Goal: Information Seeking & Learning: Learn about a topic

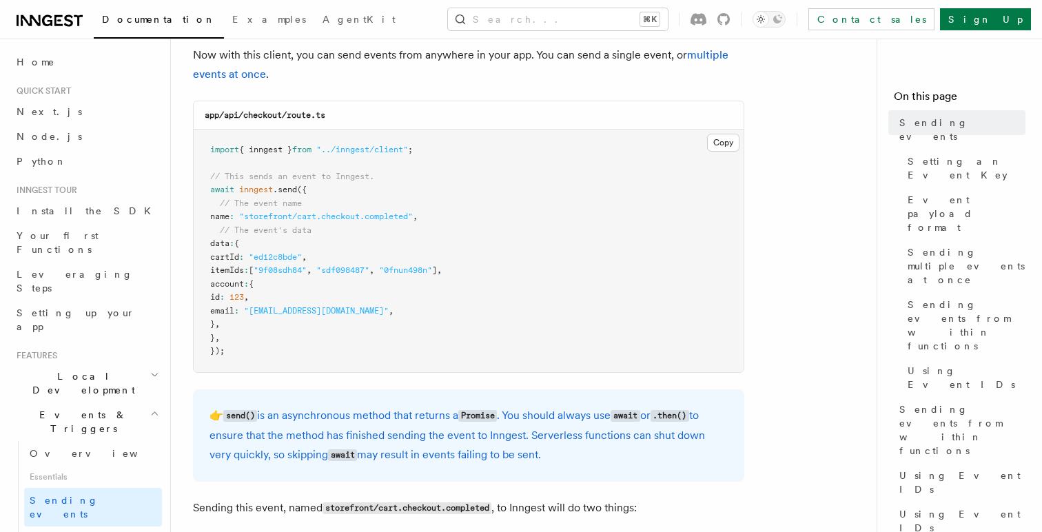
scroll to position [356, 0]
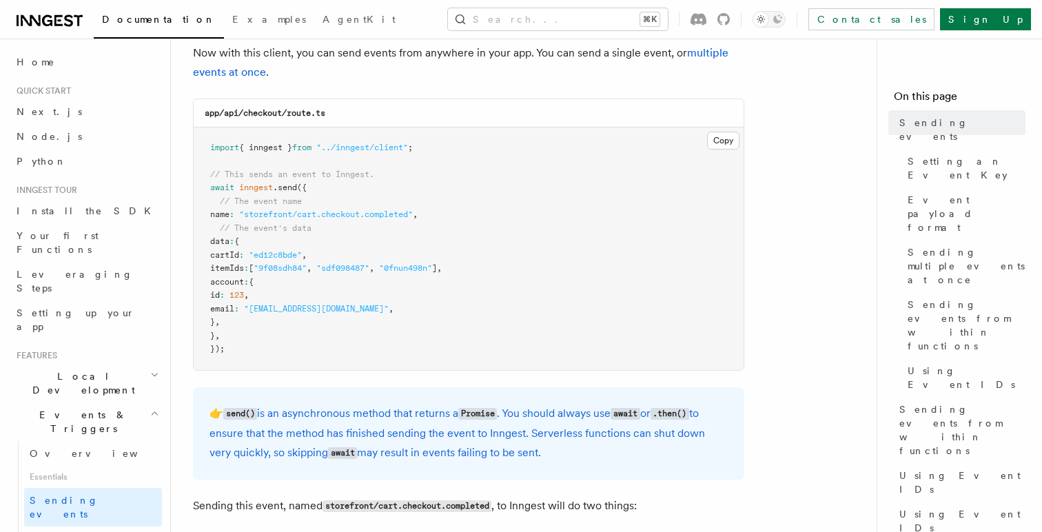
click at [482, 433] on p "👉 send() is an asynchronous method that returns a Promise . You should always u…" at bounding box center [469, 433] width 518 height 59
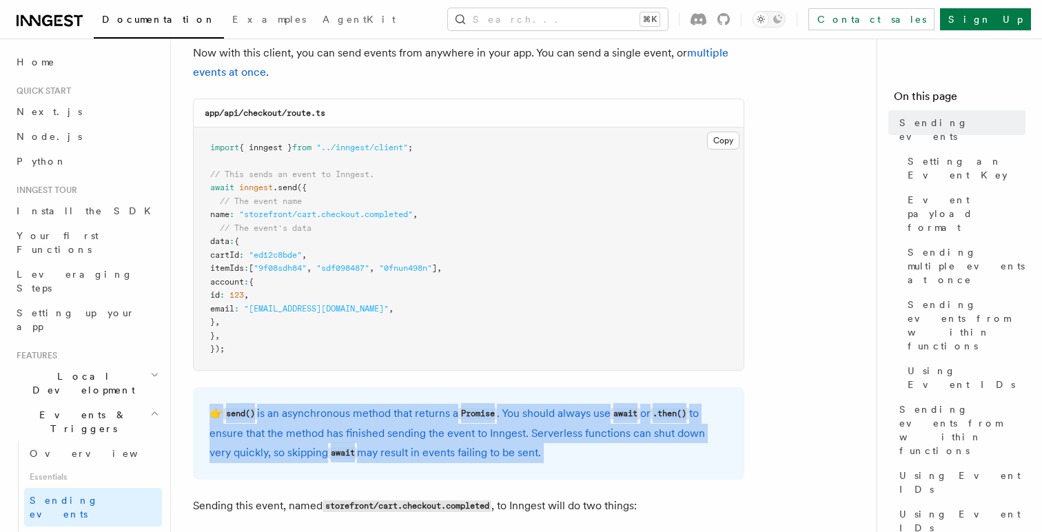
click at [503, 438] on p "👉 send() is an asynchronous method that returns a Promise . You should always u…" at bounding box center [469, 433] width 518 height 59
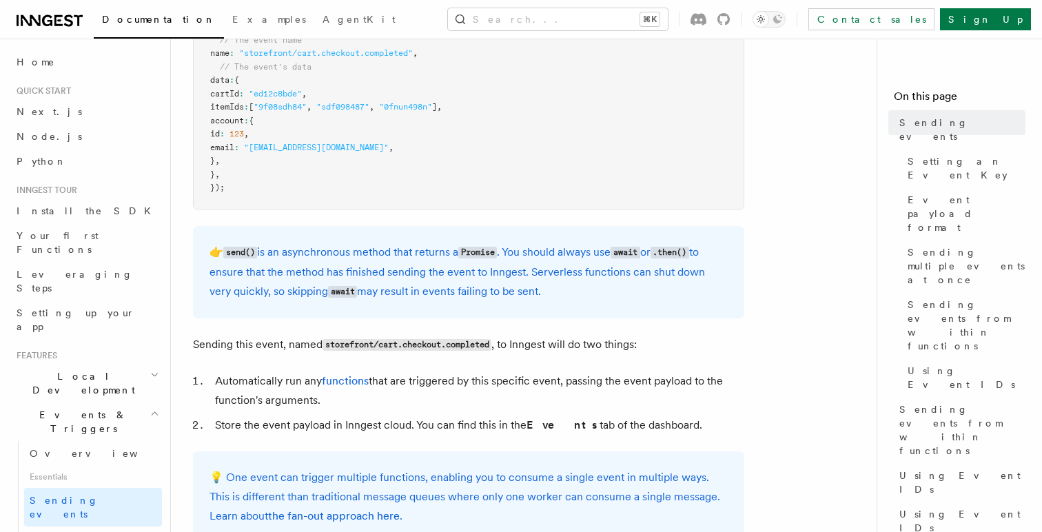
scroll to position [518, 0]
click at [919, 154] on span "Setting an Event Key" at bounding box center [967, 168] width 118 height 28
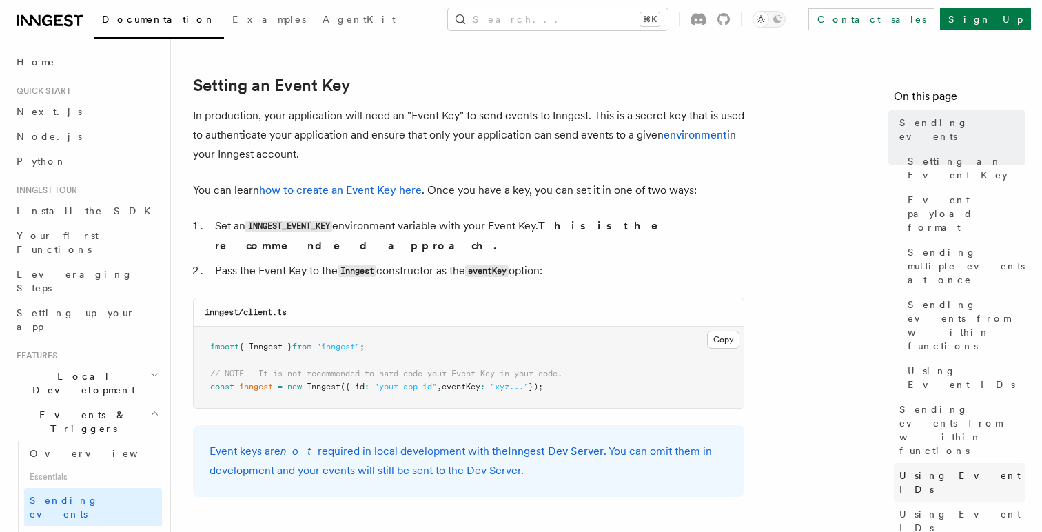
scroll to position [1038, 0]
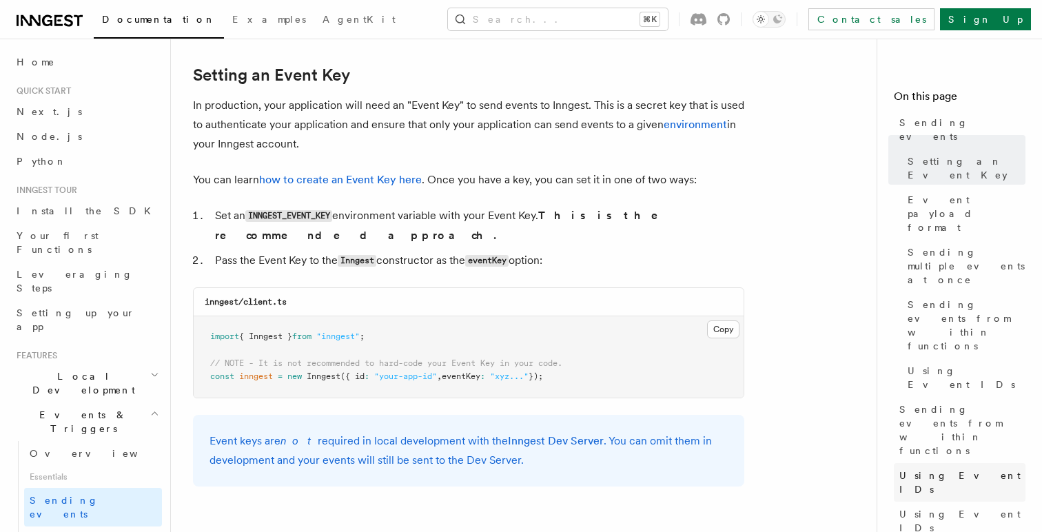
click at [924, 469] on span "Using Event IDs" at bounding box center [962, 483] width 126 height 28
click at [930, 507] on span "Using Event IDs" at bounding box center [962, 521] width 126 height 28
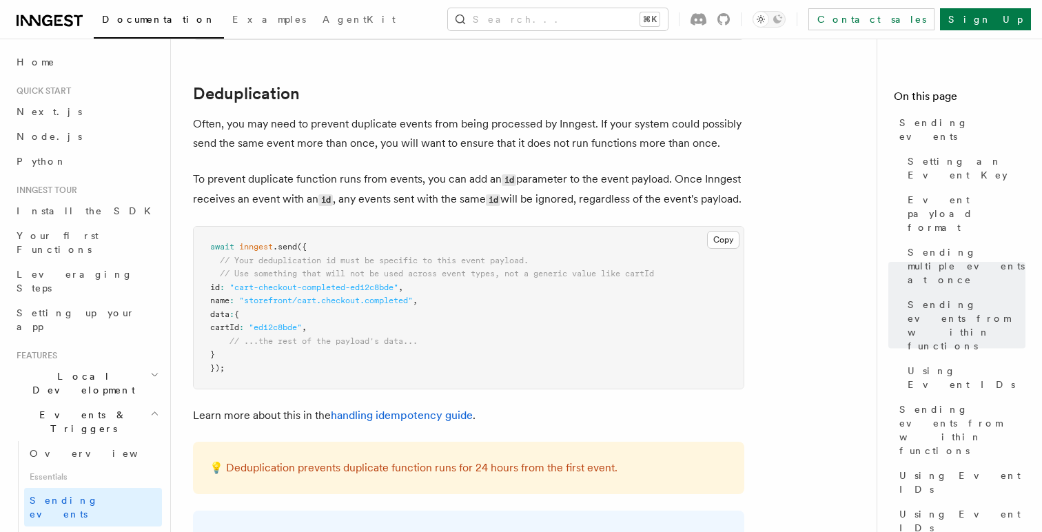
scroll to position [3467, 0]
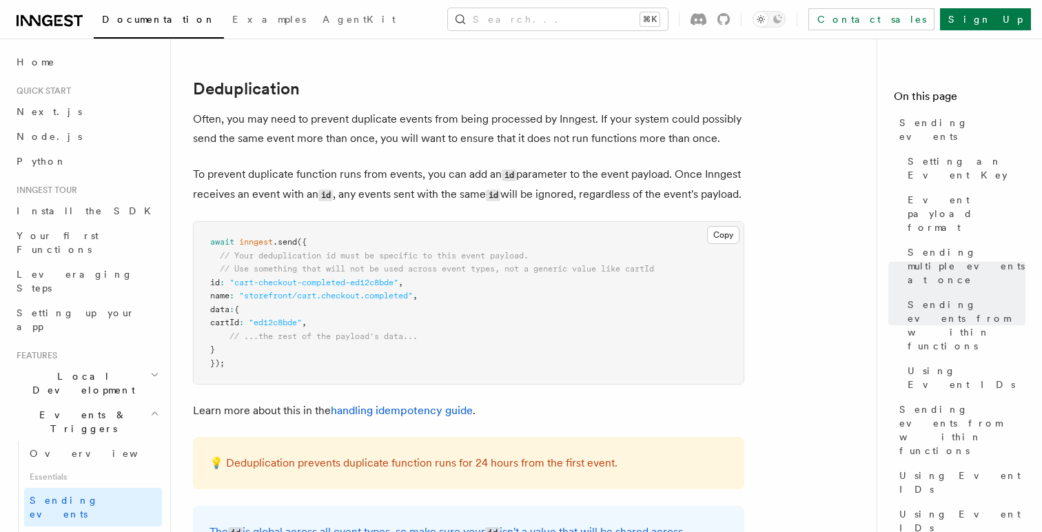
click at [571, 180] on p "To prevent duplicate function runs from events, you can add an id parameter to …" at bounding box center [468, 185] width 551 height 40
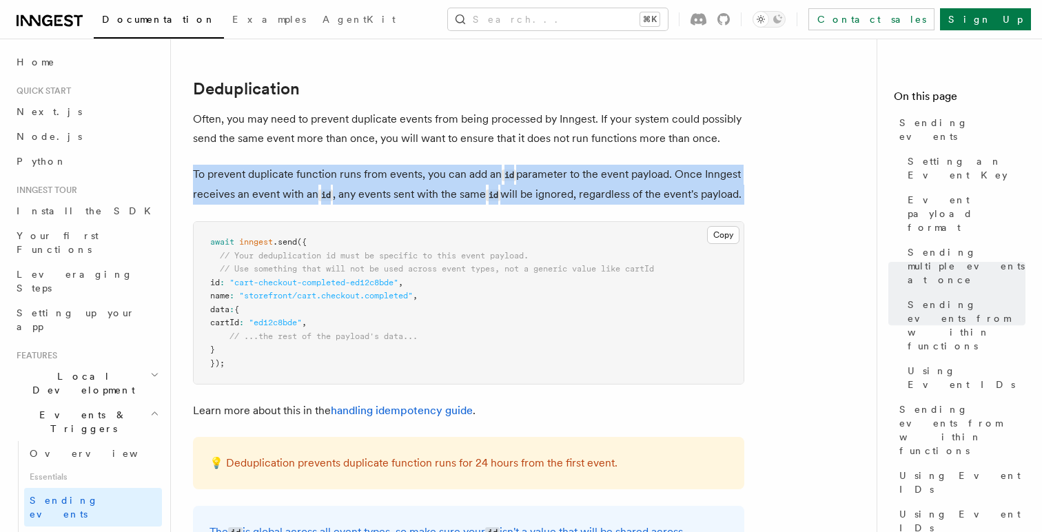
click at [571, 180] on p "To prevent duplicate function runs from events, you can add an id parameter to …" at bounding box center [468, 185] width 551 height 40
click at [602, 190] on p "To prevent duplicate function runs from events, you can add an id parameter to …" at bounding box center [468, 185] width 551 height 40
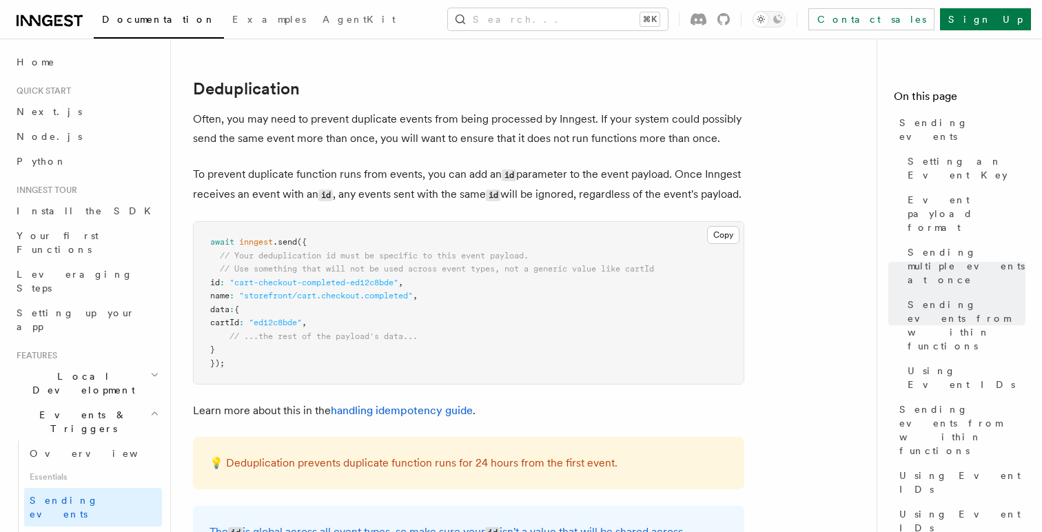
drag, startPoint x: 601, startPoint y: 199, endPoint x: 595, endPoint y: 143, distance: 56.1
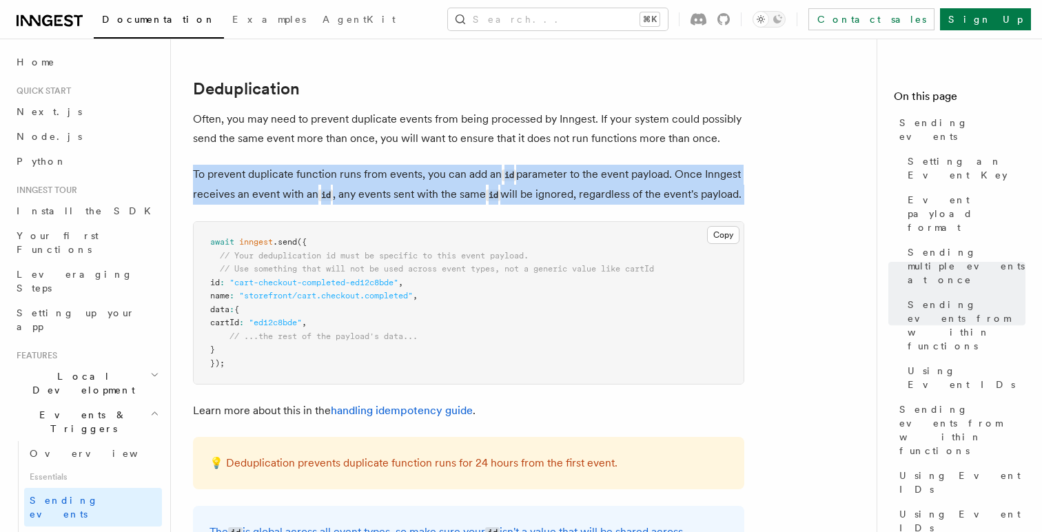
drag, startPoint x: 595, startPoint y: 143, endPoint x: 587, endPoint y: 196, distance: 53.0
click at [587, 196] on p "To prevent duplicate function runs from events, you can add an id parameter to …" at bounding box center [468, 185] width 551 height 40
drag, startPoint x: 587, startPoint y: 214, endPoint x: 569, endPoint y: 142, distance: 74.7
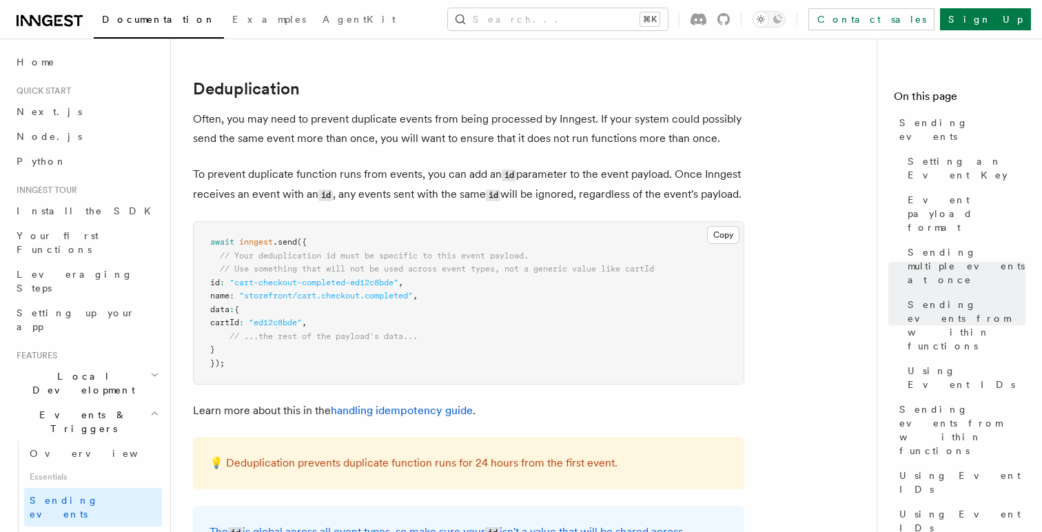
click at [470, 473] on p "💡 Deduplication prevents duplicate function runs for 24 hours from the first ev…" at bounding box center [469, 462] width 518 height 19
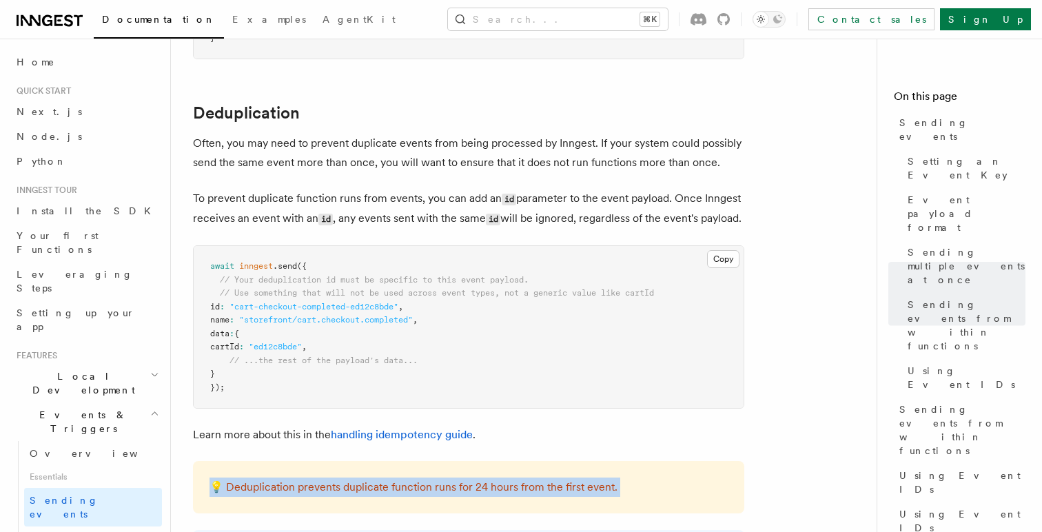
scroll to position [3415, 0]
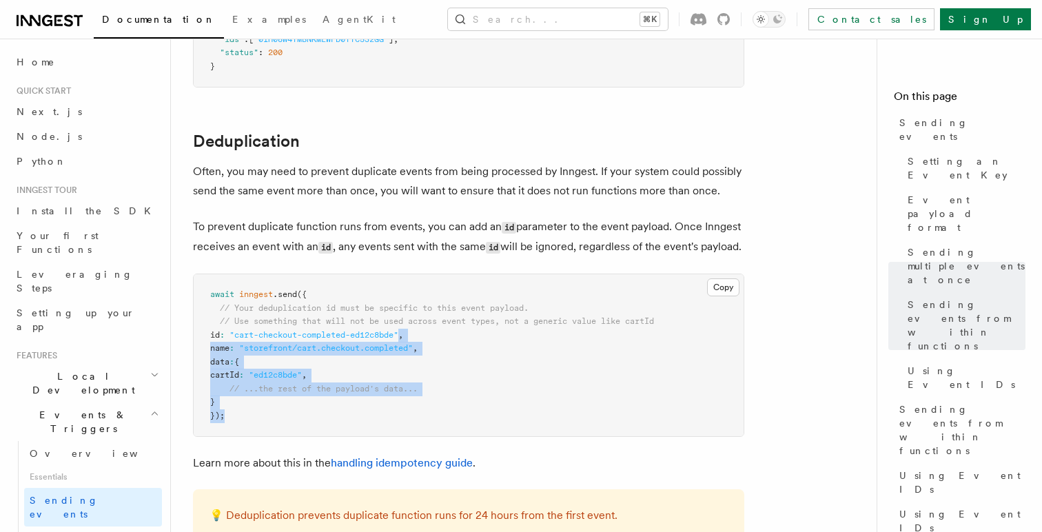
drag, startPoint x: 412, startPoint y: 434, endPoint x: 412, endPoint y: 347, distance: 86.8
click at [412, 347] on pre "await inngest .send ({ // Your deduplication id must be specific to this event …" at bounding box center [469, 355] width 550 height 162
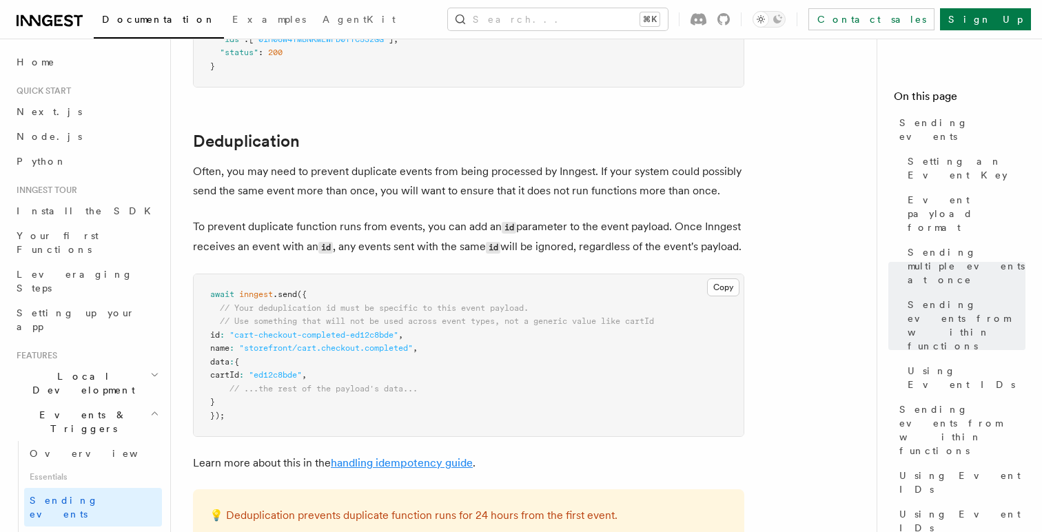
click at [402, 469] on link "handling idempotency guide" at bounding box center [402, 462] width 142 height 13
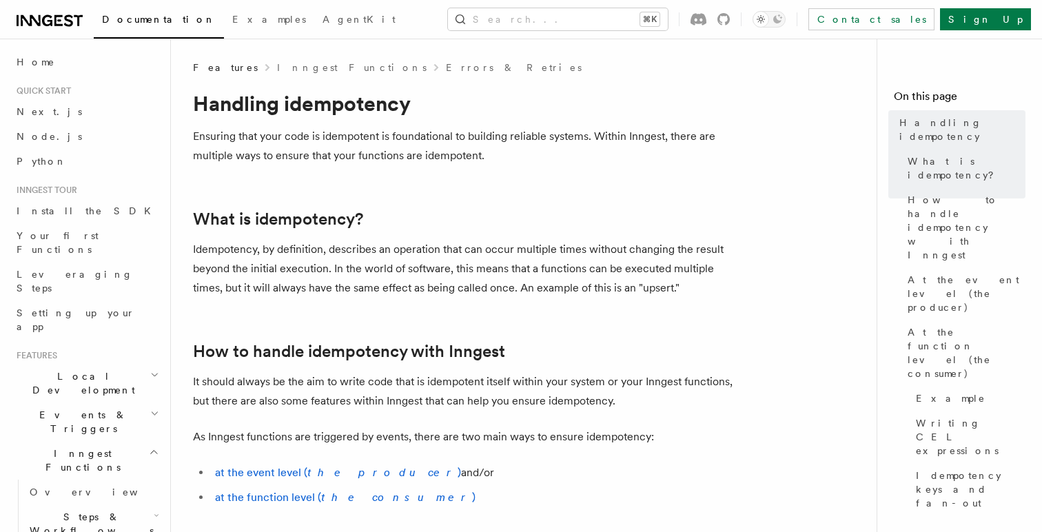
click at [394, 281] on p "Idempotency, by definition, describes an operation that can occur multiple time…" at bounding box center [468, 269] width 551 height 58
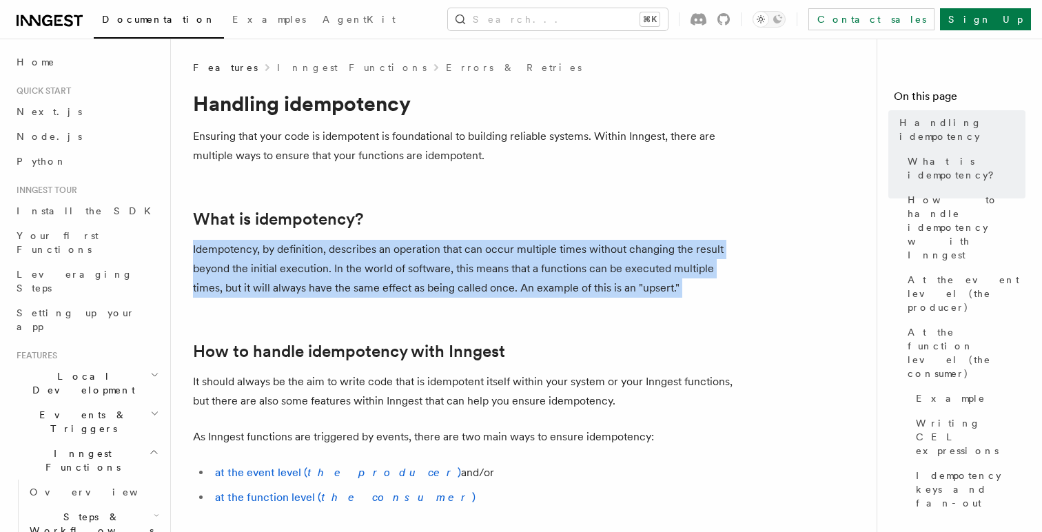
click at [394, 281] on p "Idempotency, by definition, describes an operation that can occur multiple time…" at bounding box center [468, 269] width 551 height 58
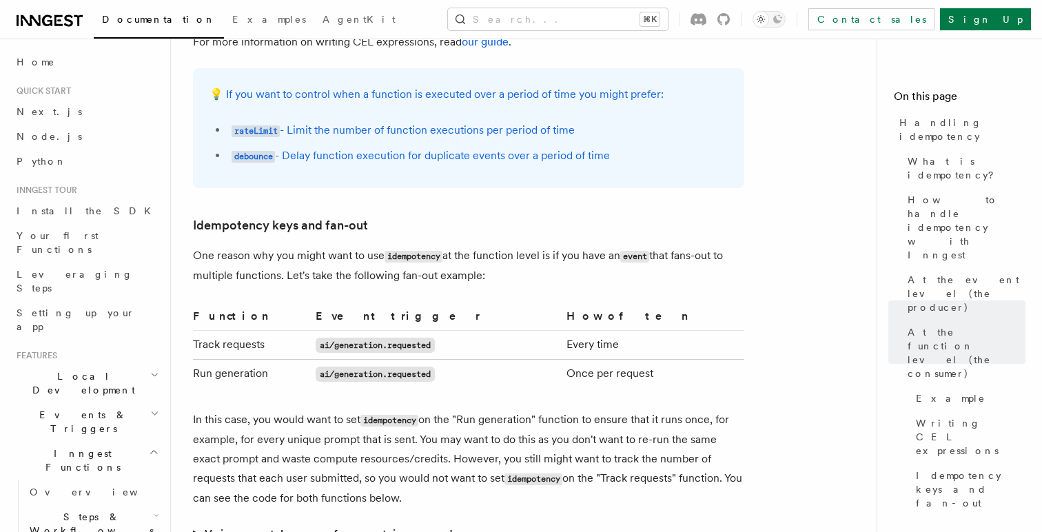
scroll to position [2551, 0]
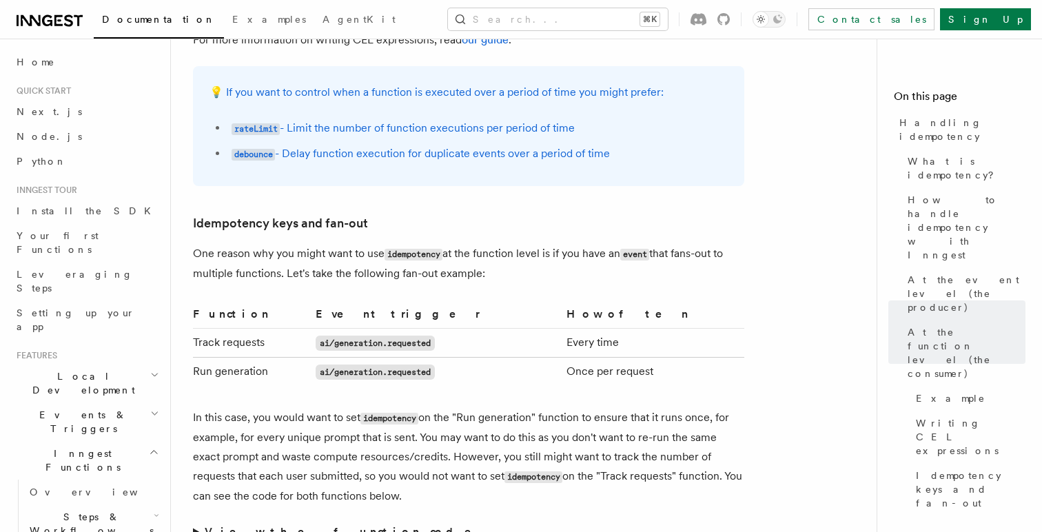
drag, startPoint x: 422, startPoint y: 442, endPoint x: 380, endPoint y: 489, distance: 63.0
click at [380, 489] on p "In this case, you would want to set idempotency on the "Run generation" functio…" at bounding box center [468, 457] width 551 height 98
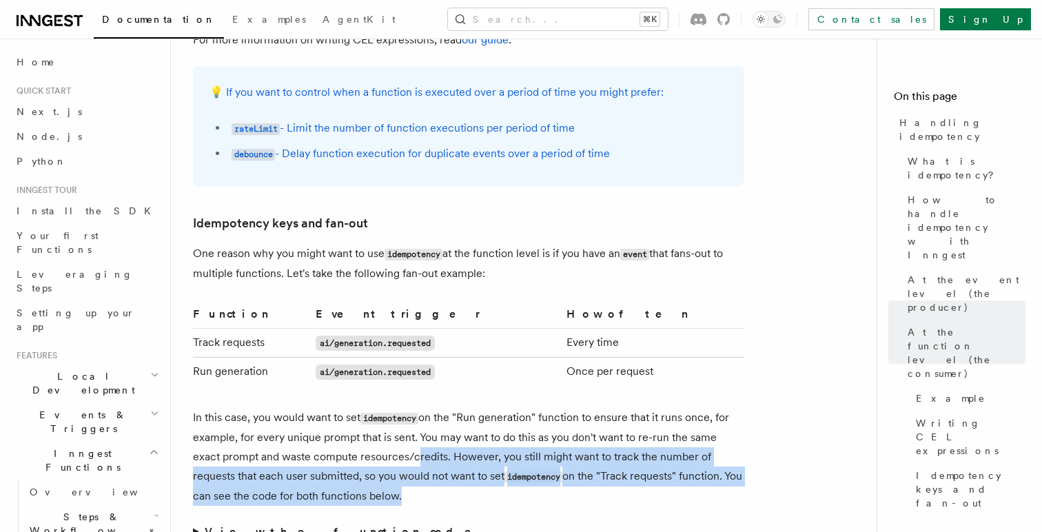
drag, startPoint x: 380, startPoint y: 489, endPoint x: 393, endPoint y: 437, distance: 54.0
click at [394, 437] on p "In this case, you would want to set idempotency on the "Run generation" functio…" at bounding box center [468, 457] width 551 height 98
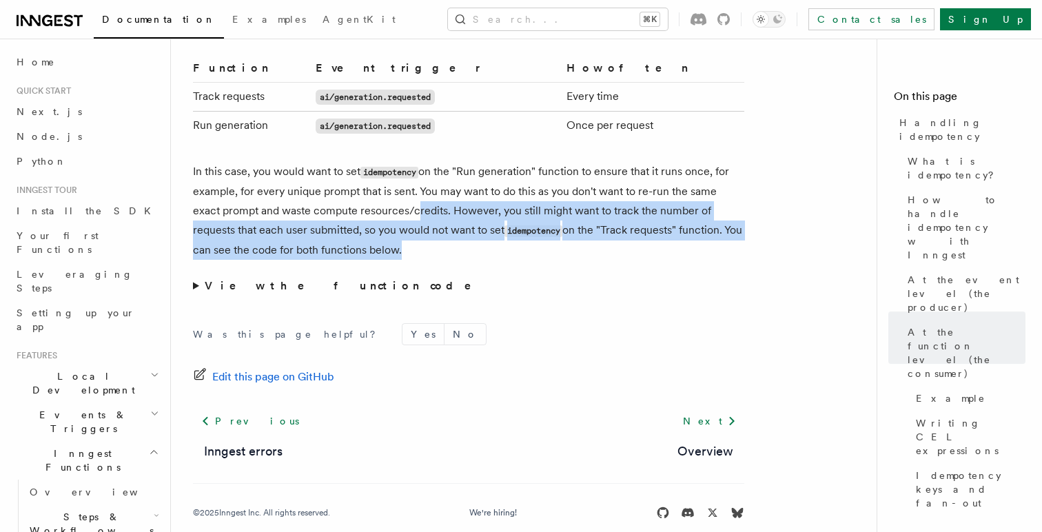
scroll to position [2806, 0]
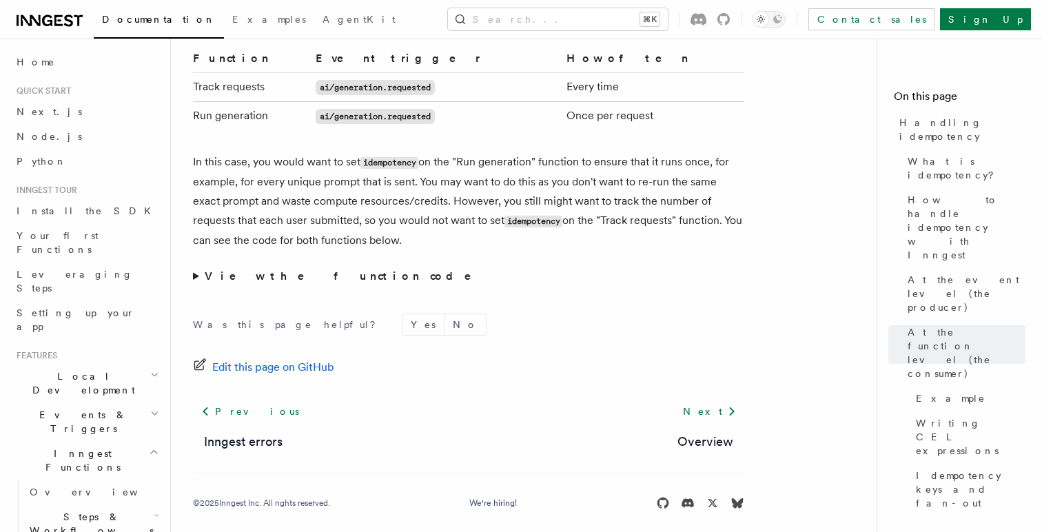
click at [198, 286] on div "Was this page helpful? Yes No Edit this page on GitHub Previous Inngest errors …" at bounding box center [468, 414] width 551 height 257
click at [198, 274] on summary "View the function code" at bounding box center [468, 276] width 551 height 19
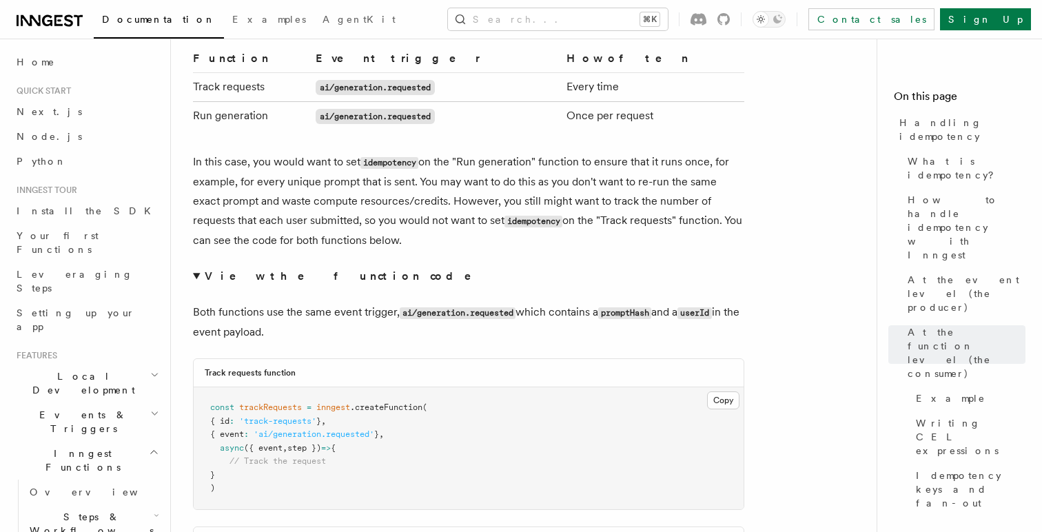
click at [198, 267] on summary "View the function code" at bounding box center [468, 276] width 551 height 19
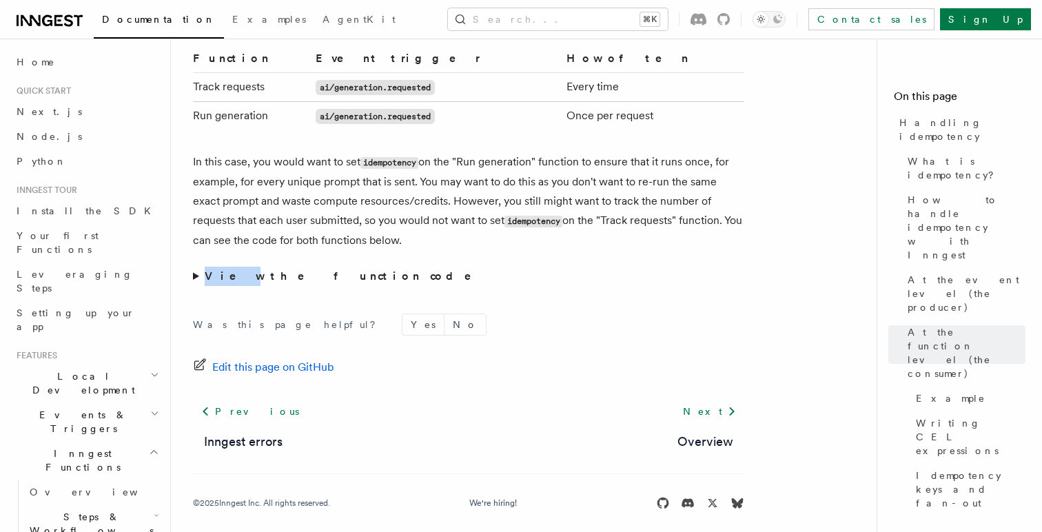
click at [198, 267] on summary "View the function code" at bounding box center [468, 276] width 551 height 19
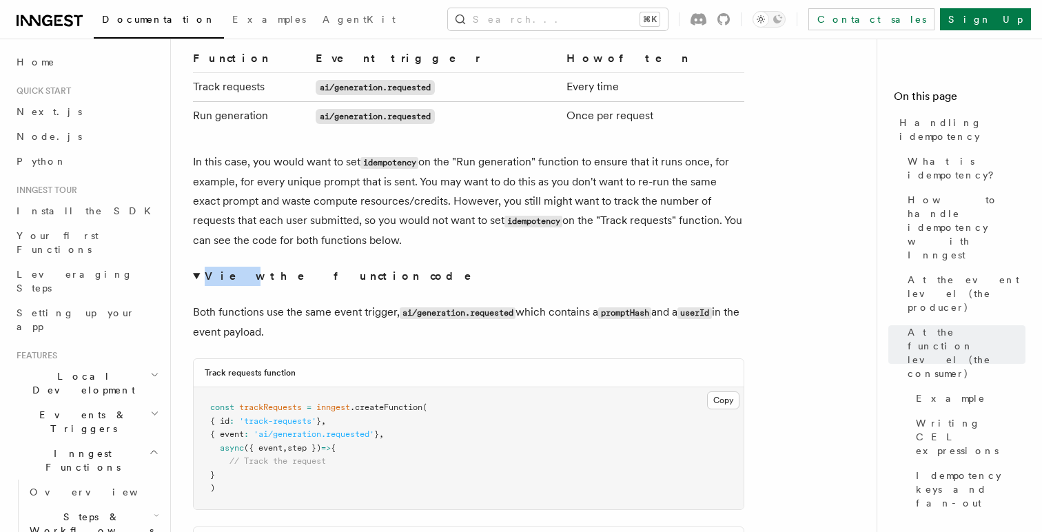
click at [255, 456] on pre "const trackRequests = inngest .createFunction ( { id : 'track-requests' } , { e…" at bounding box center [469, 448] width 550 height 122
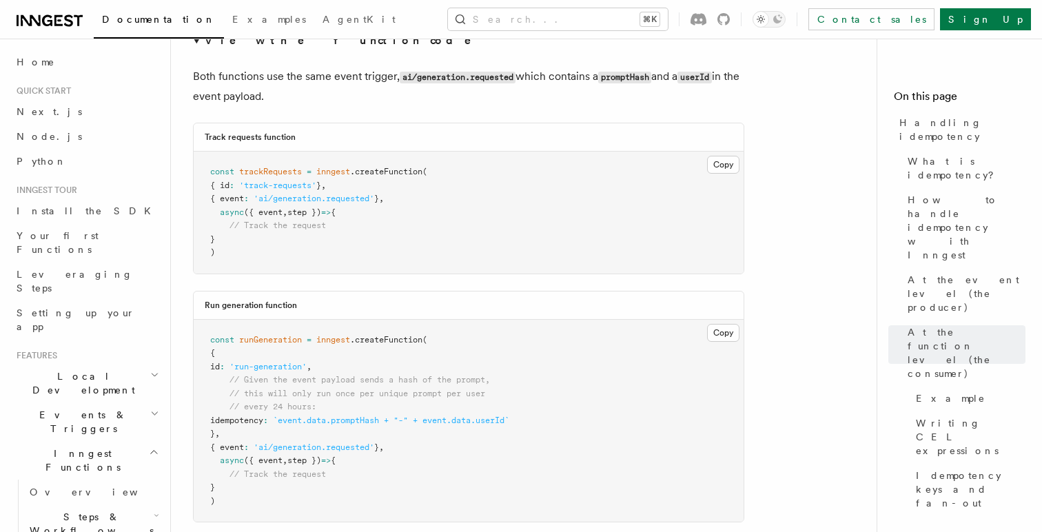
scroll to position [3044, 0]
click at [323, 417] on pre "const runGeneration = inngest .createFunction ( { id : 'run-generation' , // Gi…" at bounding box center [469, 419] width 550 height 203
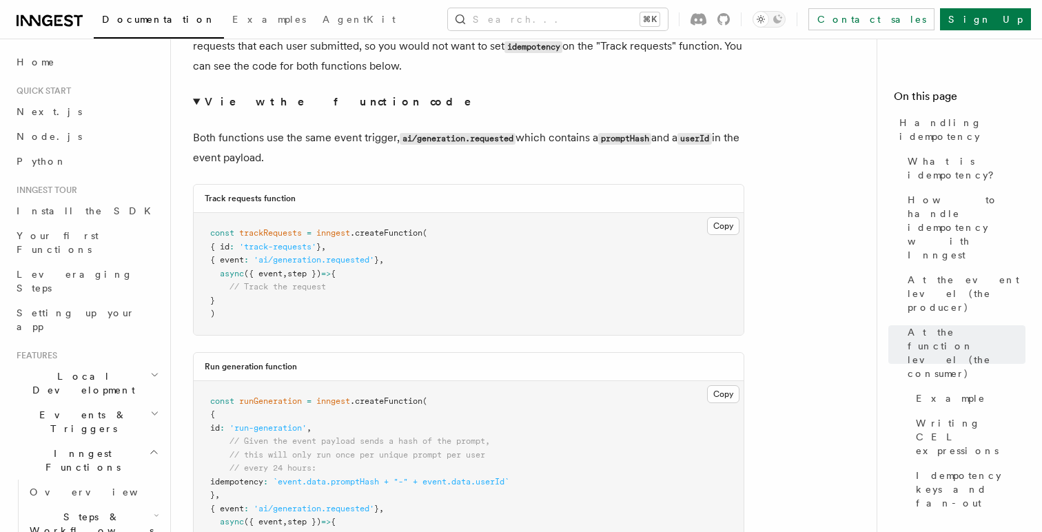
scroll to position [2977, 0]
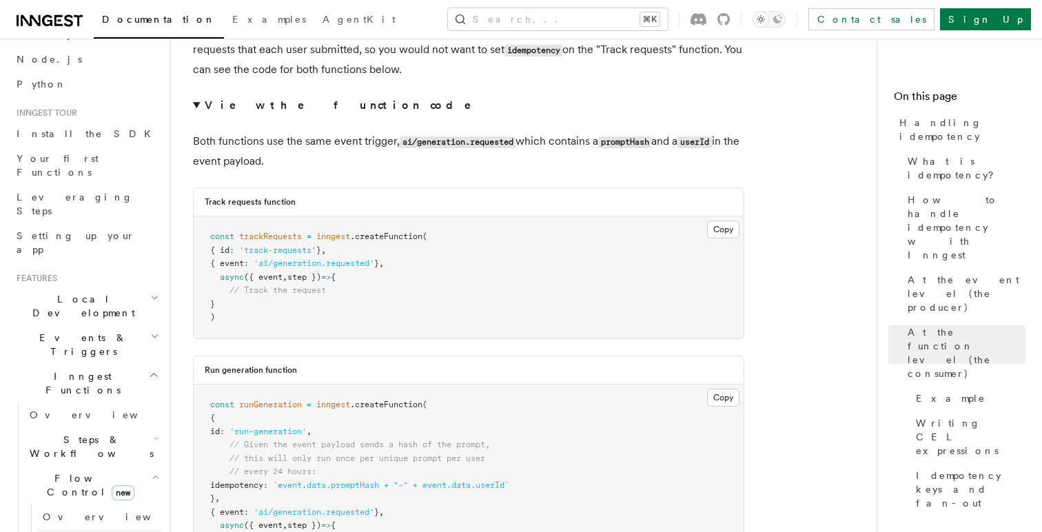
scroll to position [86, 0]
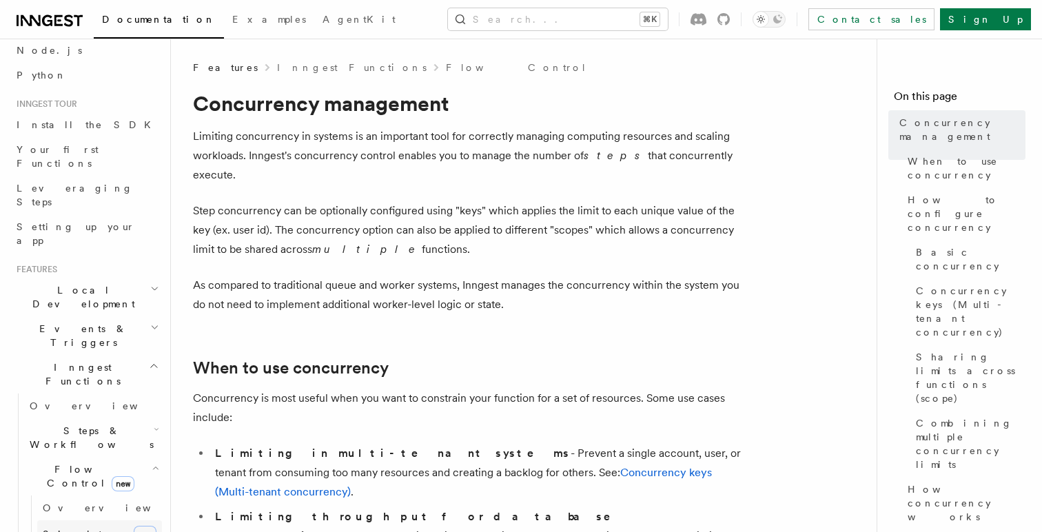
click at [97, 520] on link "[PERSON_NAME] new" at bounding box center [99, 534] width 125 height 28
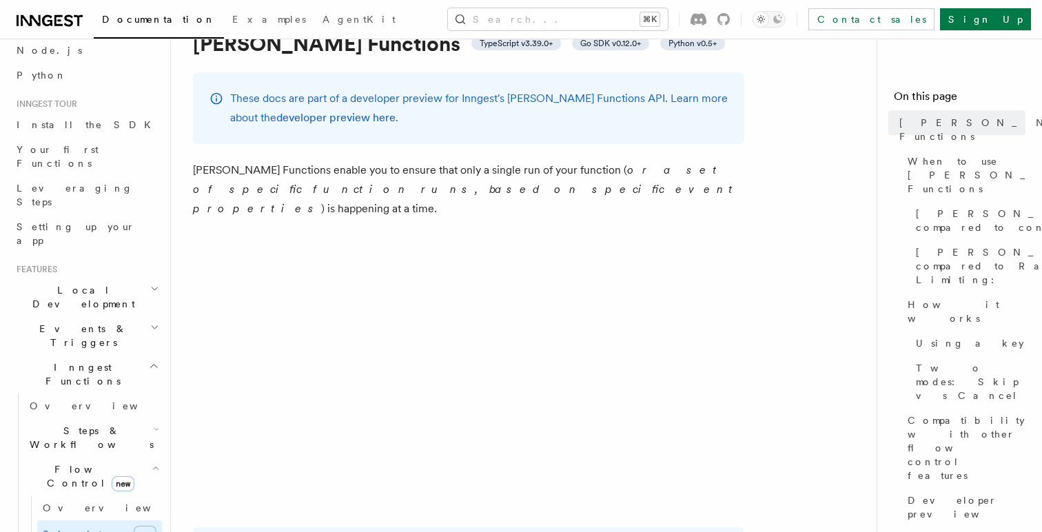
scroll to position [61, 0]
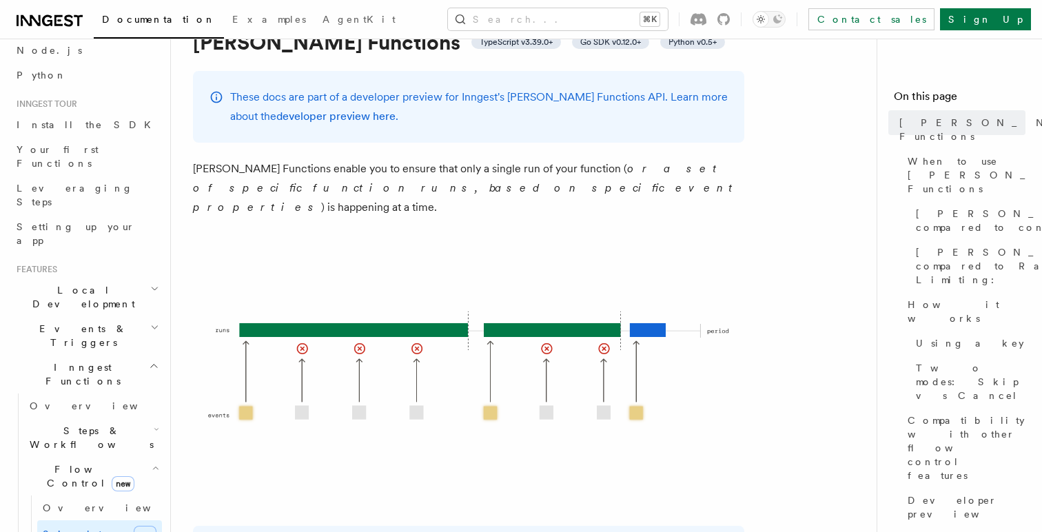
click at [417, 167] on p "[PERSON_NAME] Functions enable you to ensure that only a single run of your fun…" at bounding box center [468, 188] width 551 height 58
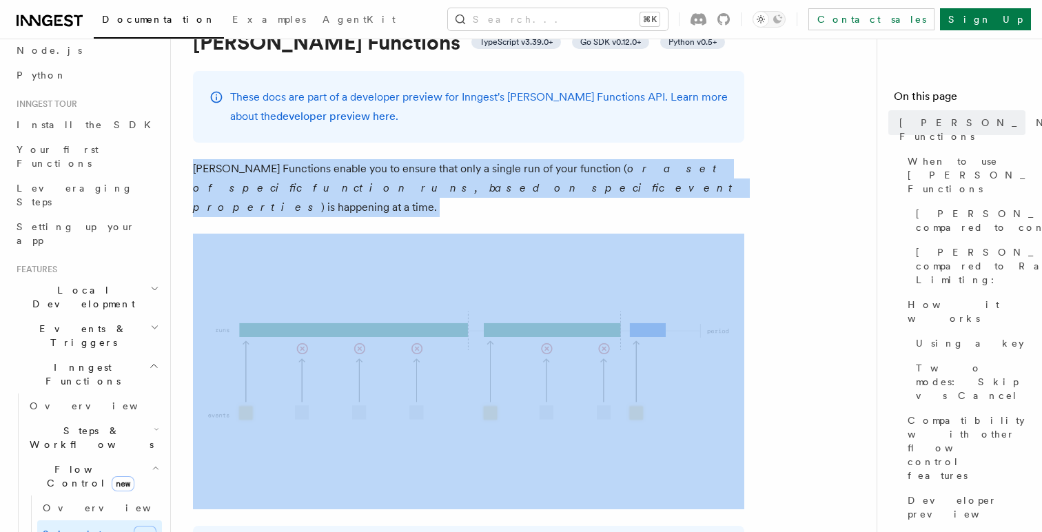
click at [417, 167] on p "[PERSON_NAME] Functions enable you to ensure that only a single run of your fun…" at bounding box center [468, 188] width 551 height 58
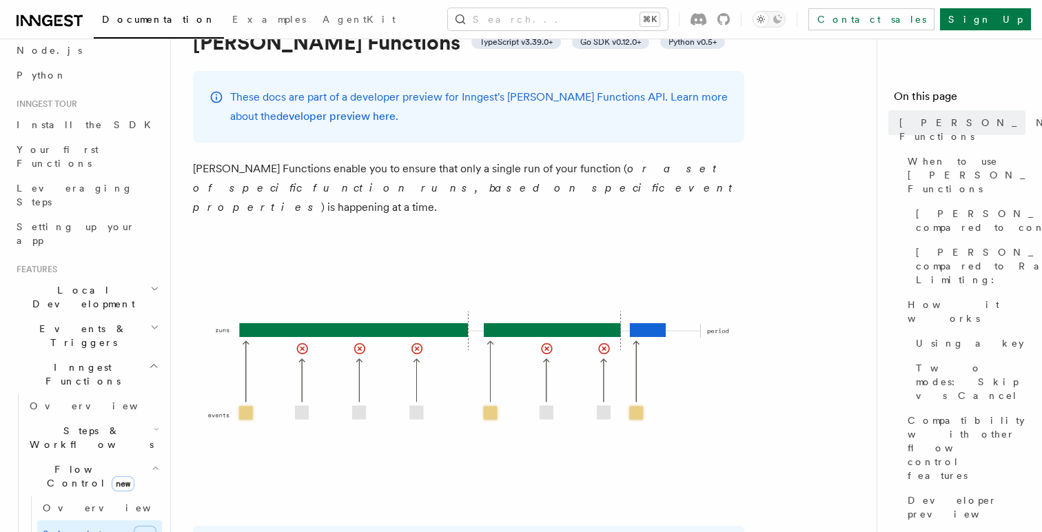
click at [462, 170] on p "[PERSON_NAME] Functions enable you to ensure that only a single run of your fun…" at bounding box center [468, 188] width 551 height 58
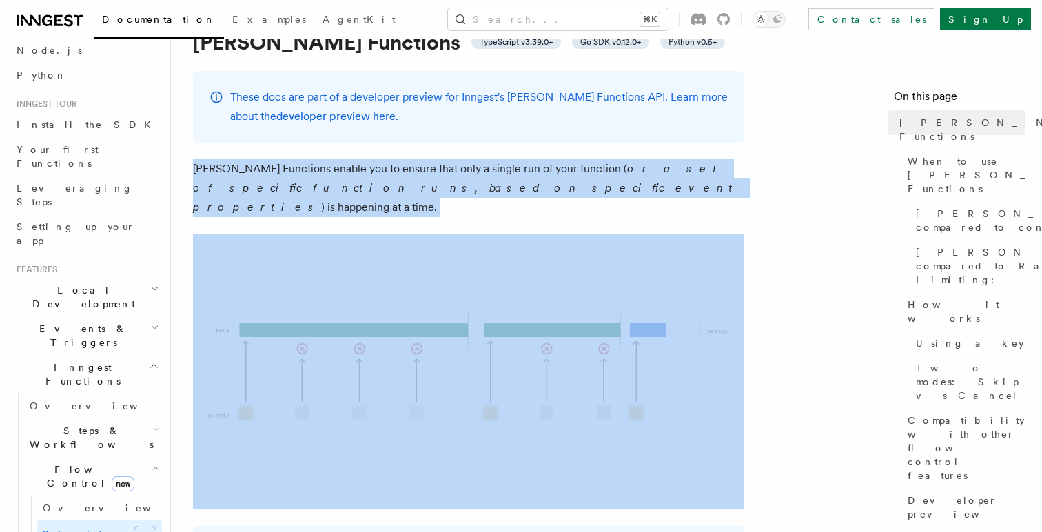
click at [462, 170] on p "[PERSON_NAME] Functions enable you to ensure that only a single run of your fun…" at bounding box center [468, 188] width 551 height 58
click at [482, 176] on p "[PERSON_NAME] Functions enable you to ensure that only a single run of your fun…" at bounding box center [468, 188] width 551 height 58
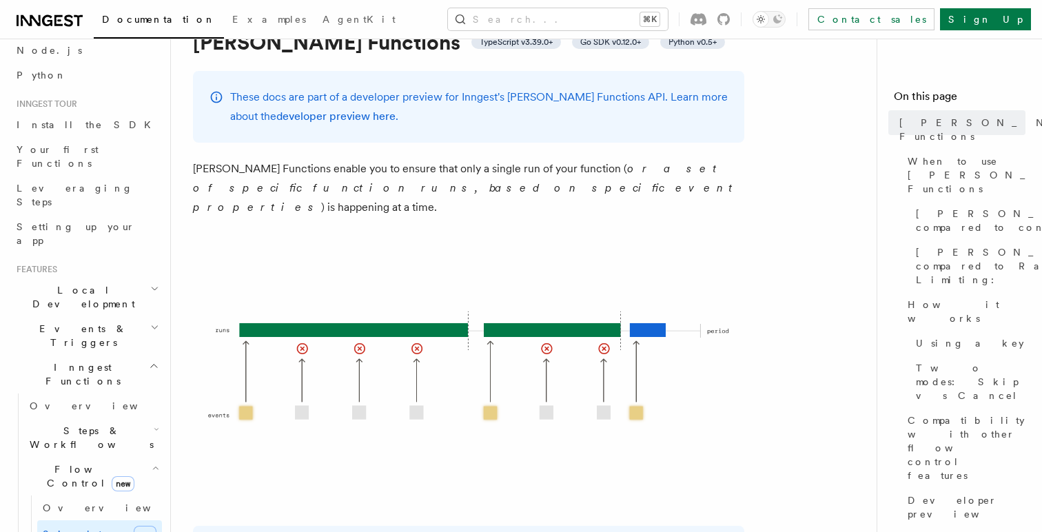
click at [504, 191] on p "[PERSON_NAME] Functions enable you to ensure that only a single run of your fun…" at bounding box center [468, 188] width 551 height 58
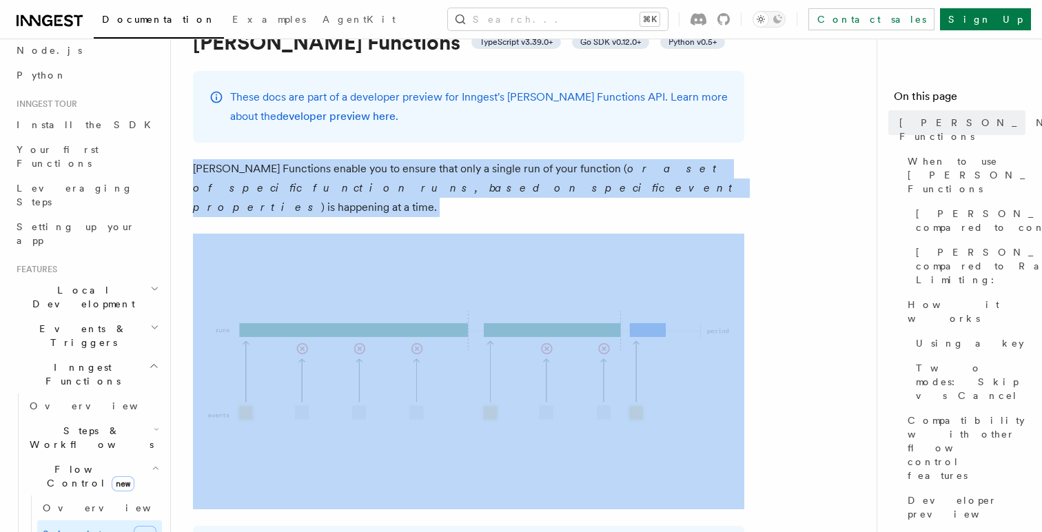
click at [504, 191] on p "[PERSON_NAME] Functions enable you to ensure that only a single run of your fun…" at bounding box center [468, 188] width 551 height 58
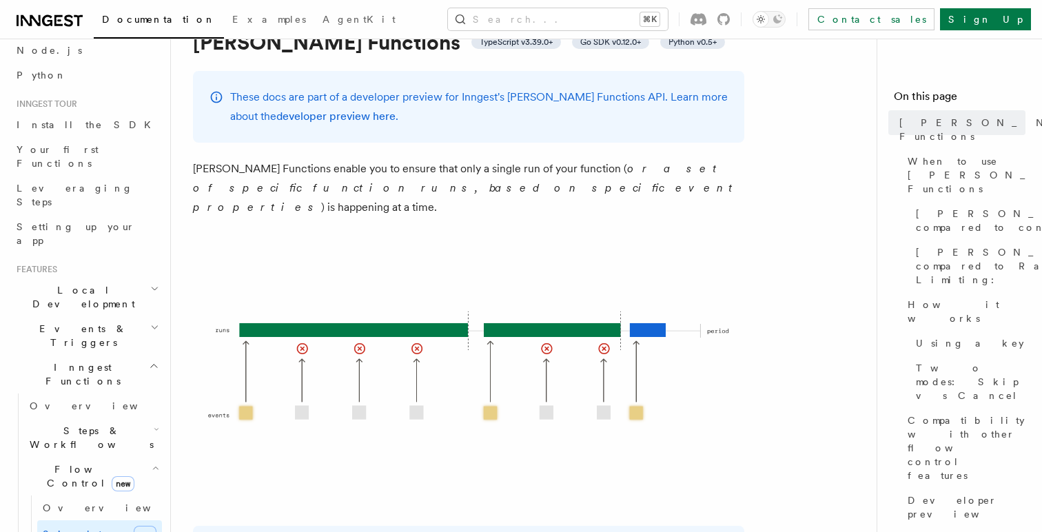
click at [522, 191] on p "[PERSON_NAME] Functions enable you to ensure that only a single run of your fun…" at bounding box center [468, 188] width 551 height 58
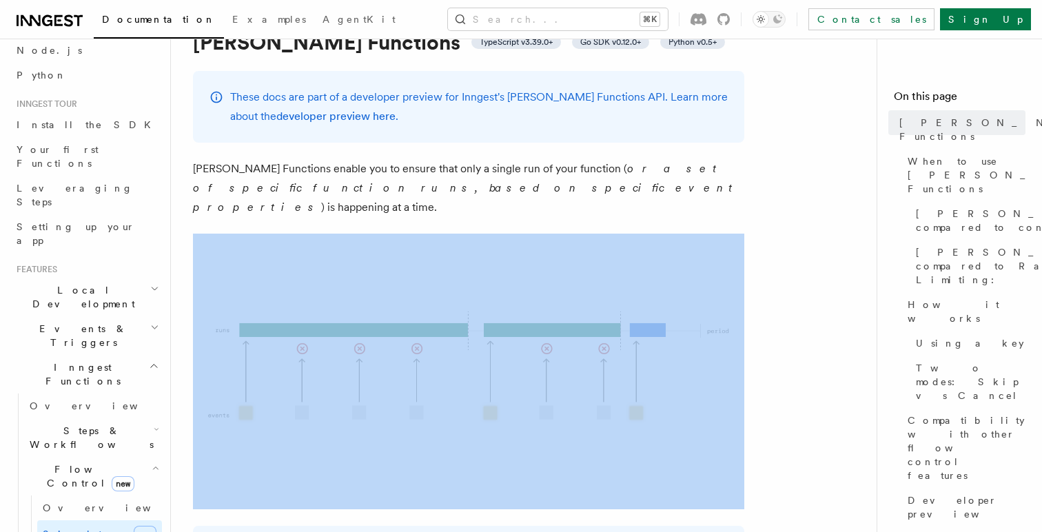
click at [522, 191] on p "[PERSON_NAME] Functions enable you to ensure that only a single run of your fun…" at bounding box center [468, 188] width 551 height 58
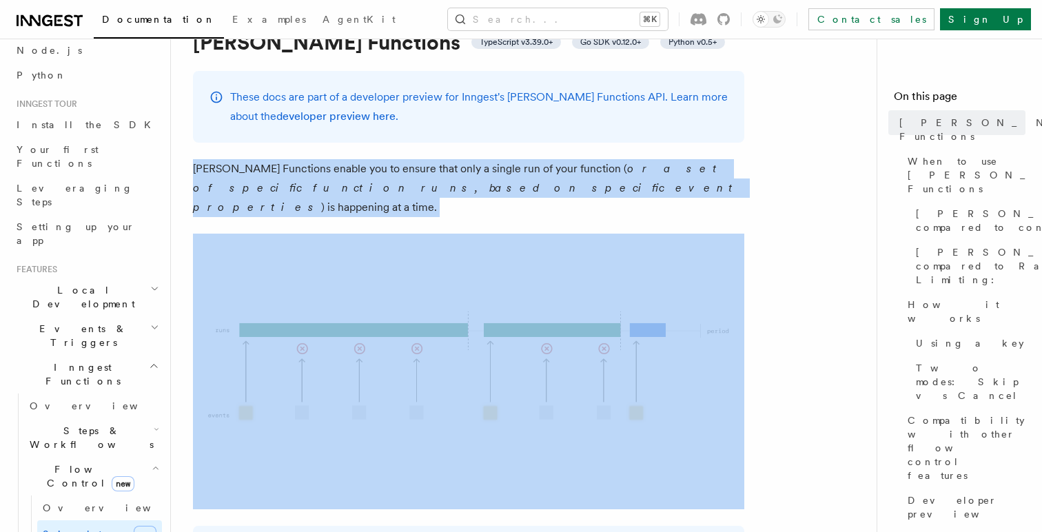
click at [522, 191] on p "[PERSON_NAME] Functions enable you to ensure that only a single run of your fun…" at bounding box center [468, 188] width 551 height 58
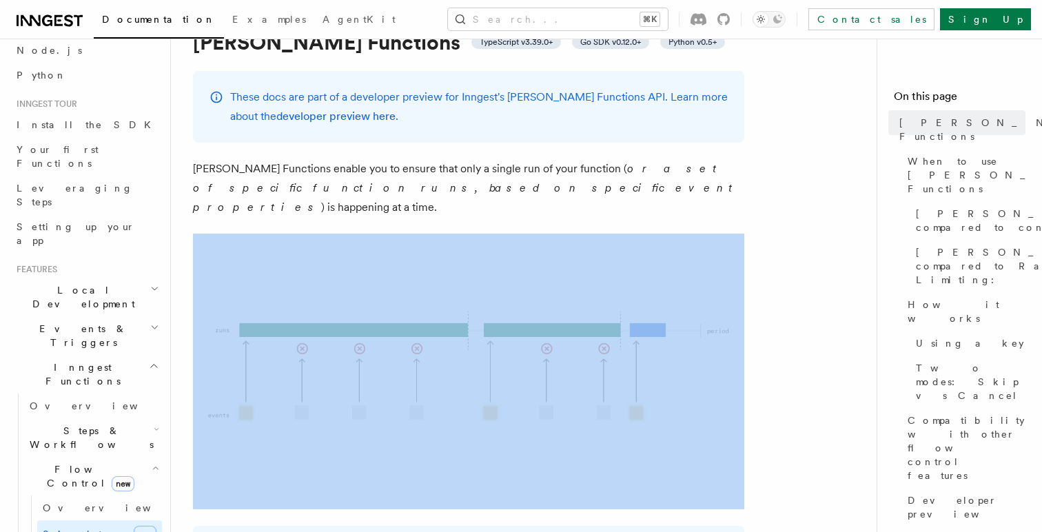
click at [522, 191] on p "[PERSON_NAME] Functions enable you to ensure that only a single run of your fun…" at bounding box center [468, 188] width 551 height 58
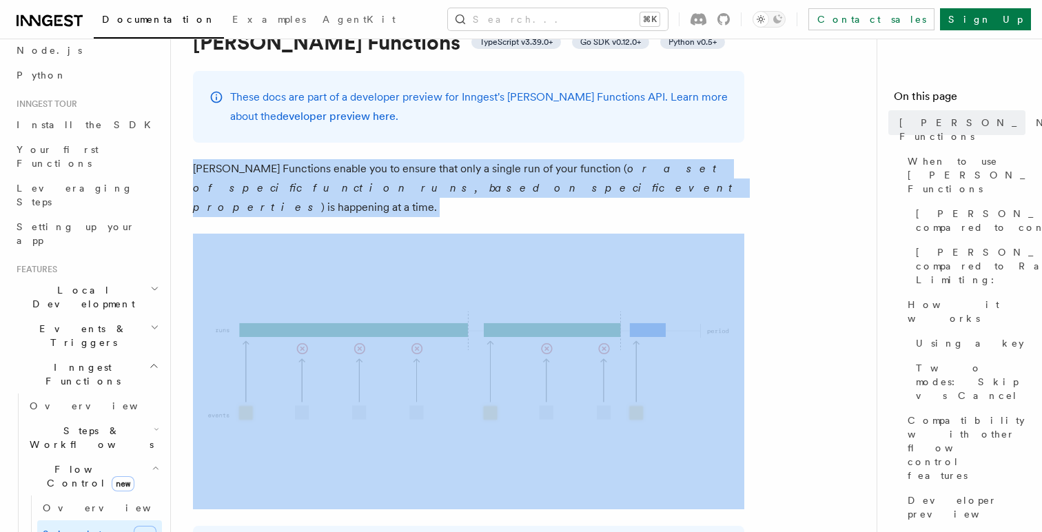
click at [522, 191] on p "[PERSON_NAME] Functions enable you to ensure that only a single run of your fun…" at bounding box center [468, 188] width 551 height 58
click at [522, 184] on p "[PERSON_NAME] Functions enable you to ensure that only a single run of your fun…" at bounding box center [468, 188] width 551 height 58
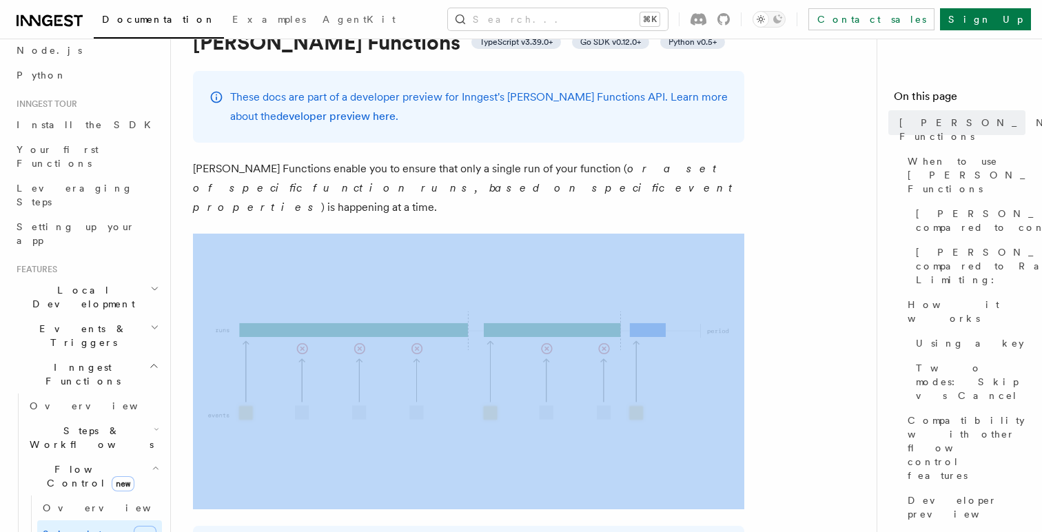
click at [522, 184] on p "[PERSON_NAME] Functions enable you to ensure that only a single run of your fun…" at bounding box center [468, 188] width 551 height 58
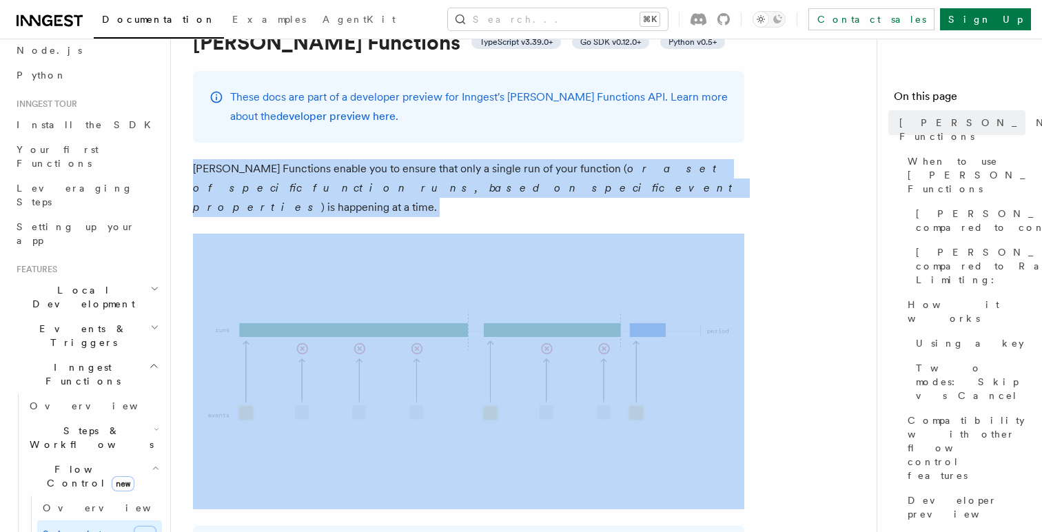
click at [533, 185] on p "[PERSON_NAME] Functions enable you to ensure that only a single run of your fun…" at bounding box center [468, 188] width 551 height 58
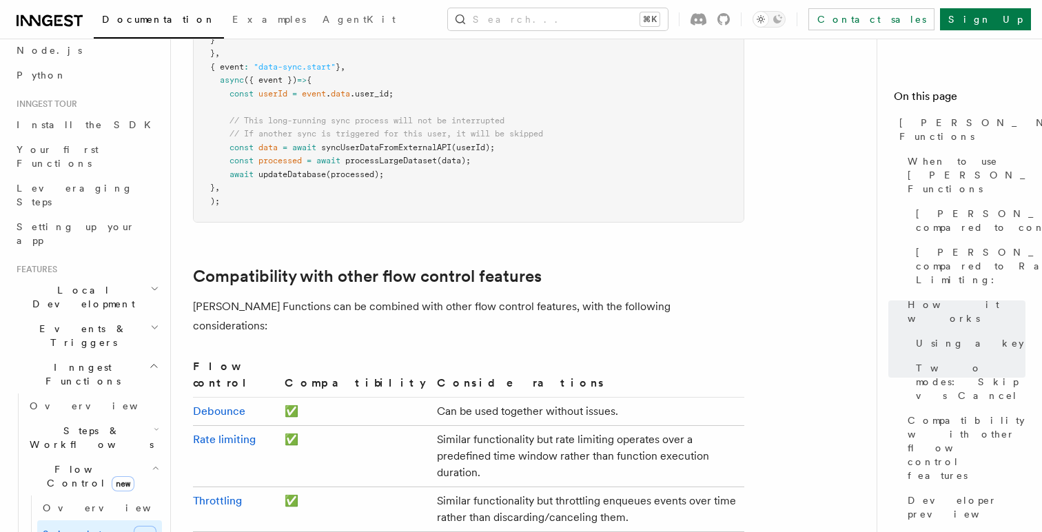
scroll to position [2170, 0]
click at [431, 486] on td "Similar functionality but throttling enqueues events over time rather than disc…" at bounding box center [587, 508] width 313 height 45
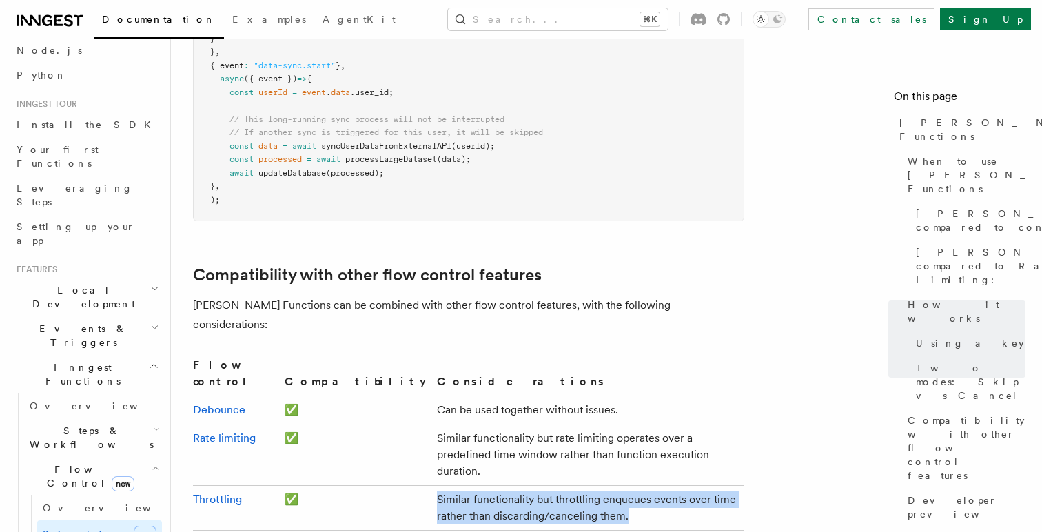
click at [431, 486] on td "Similar functionality but throttling enqueues events over time rather than disc…" at bounding box center [587, 508] width 313 height 45
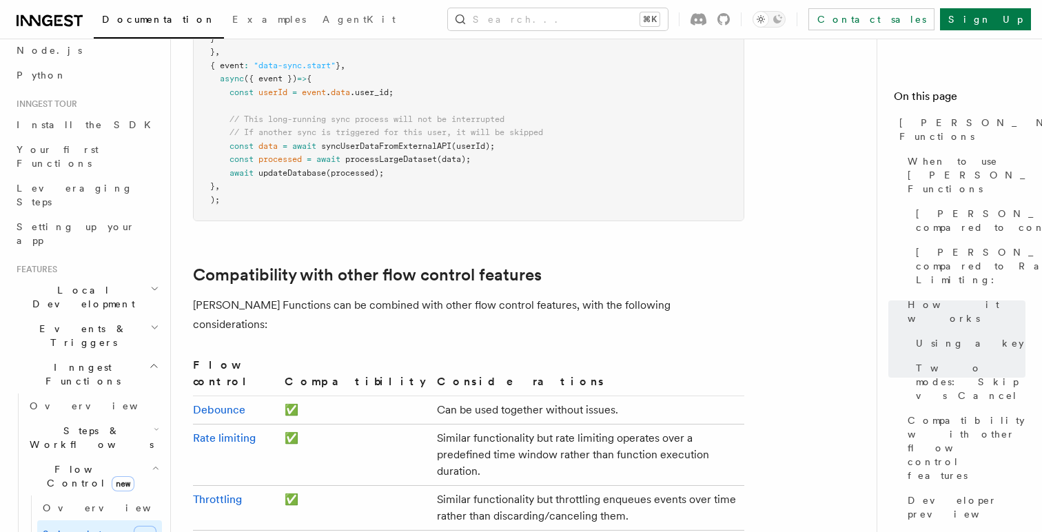
click at [223, 493] on link "Throttling" at bounding box center [217, 499] width 49 height 13
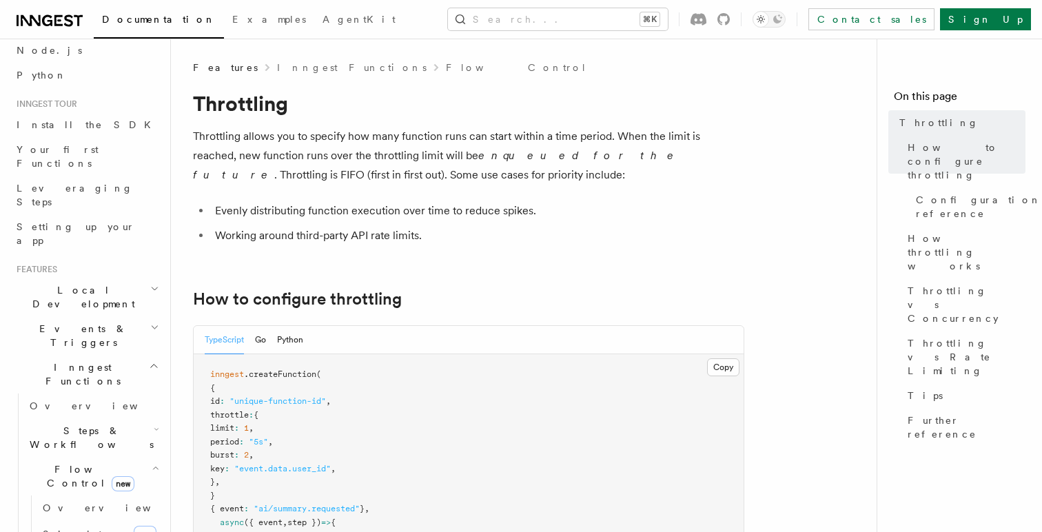
click at [336, 174] on p "Throttling allows you to specify how many function runs can start within a time…" at bounding box center [468, 156] width 551 height 58
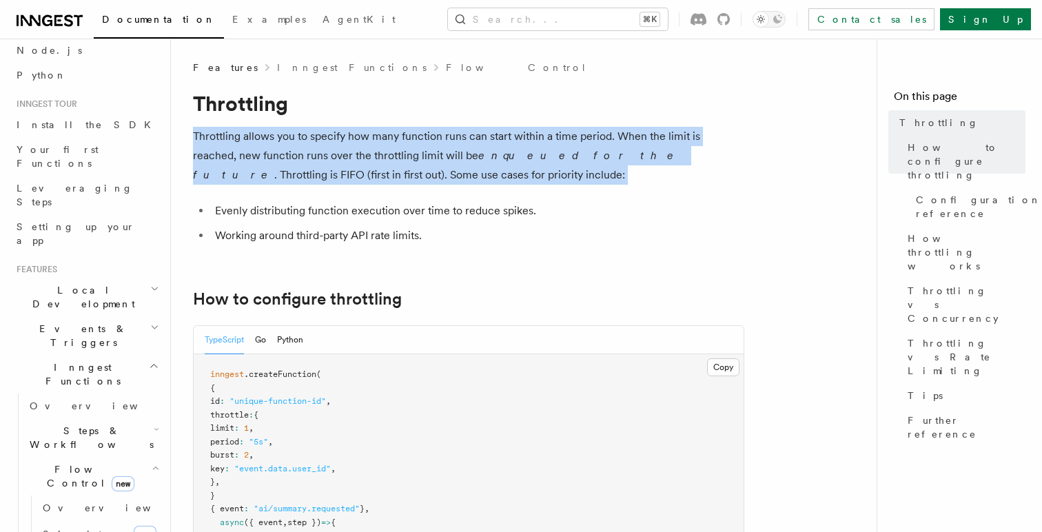
click at [336, 174] on p "Throttling allows you to specify how many function runs can start within a time…" at bounding box center [468, 156] width 551 height 58
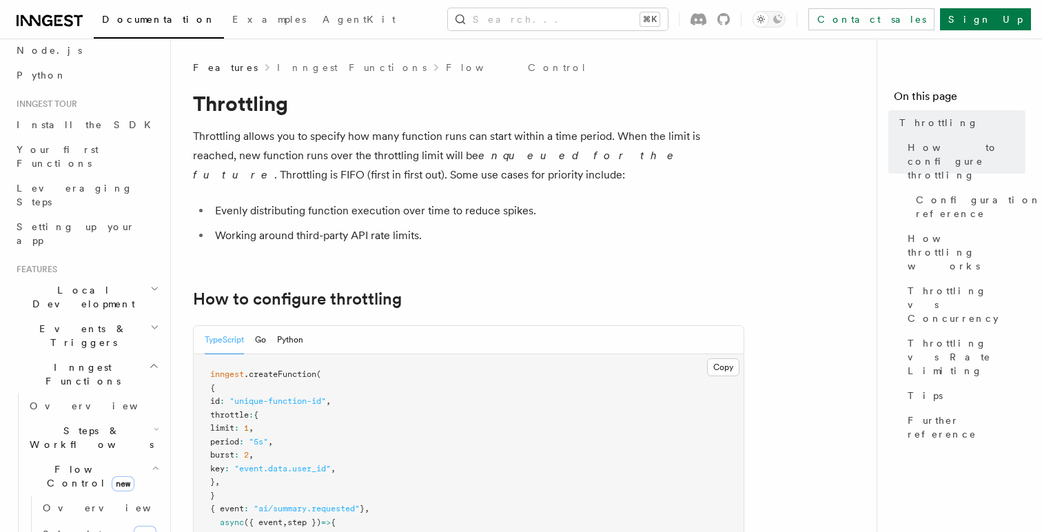
click at [324, 223] on ul "Evenly distributing function execution over time to reduce spikes. Working arou…" at bounding box center [468, 223] width 551 height 44
click at [323, 243] on li "Working around third-party API rate limits." at bounding box center [477, 235] width 533 height 19
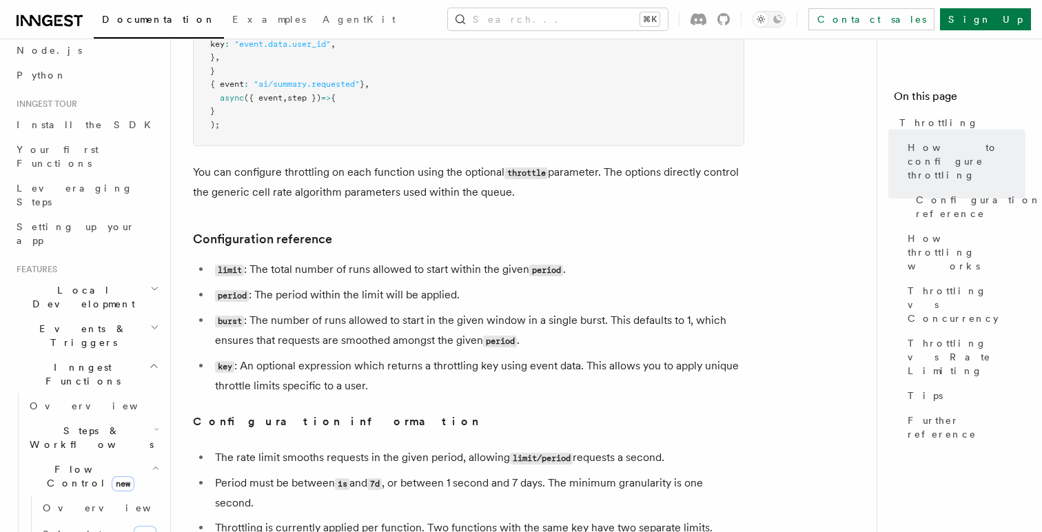
scroll to position [445, 0]
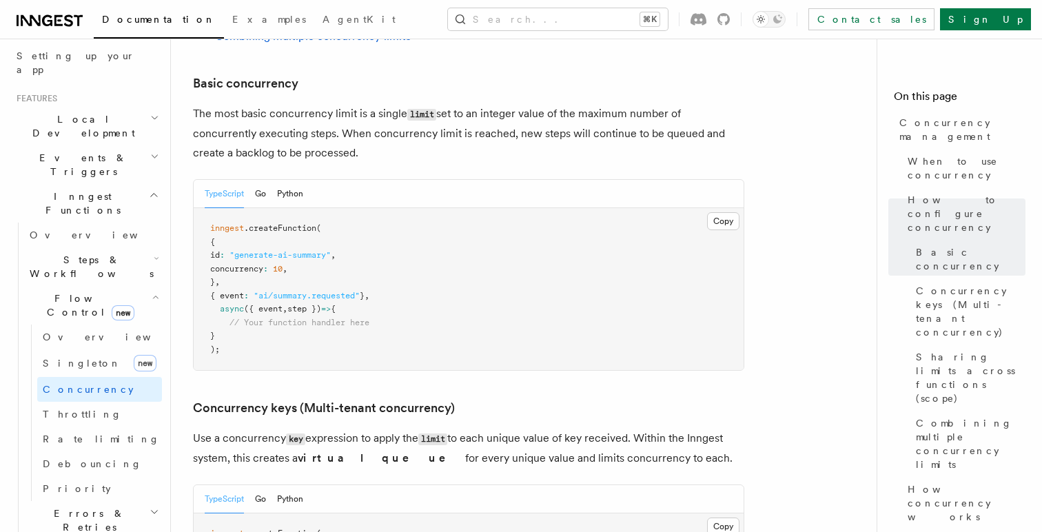
scroll to position [267, 0]
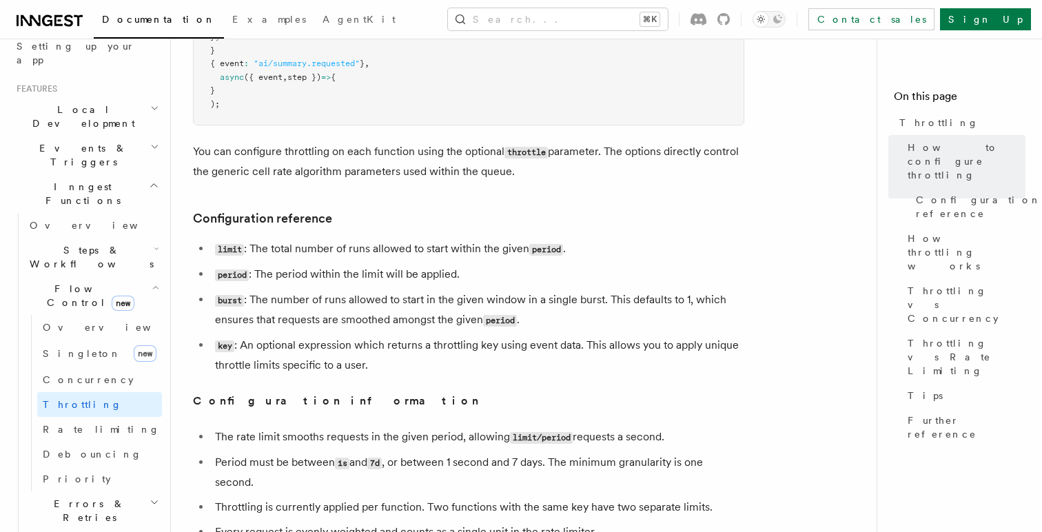
scroll to position [2170, 0]
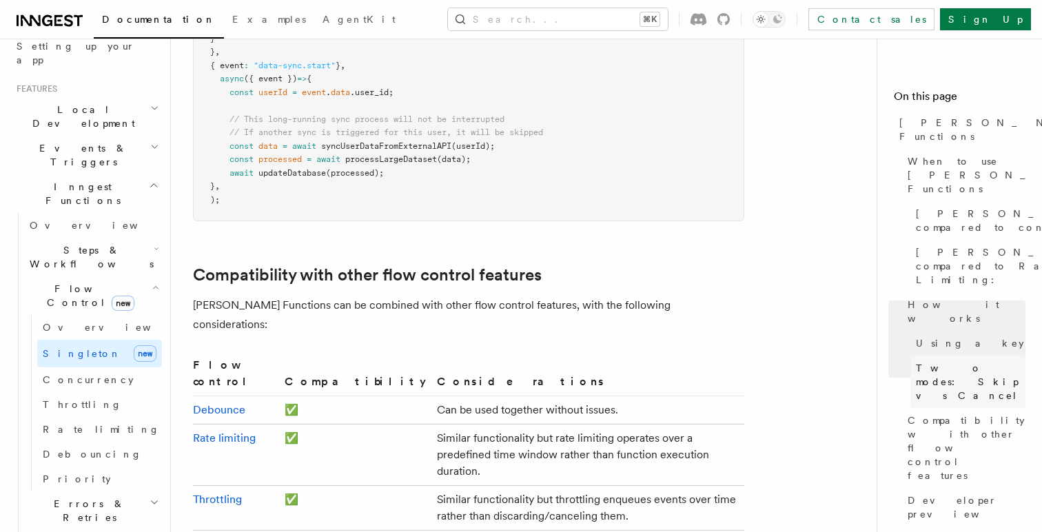
click at [923, 356] on link "Two modes: Skip vs Cancel" at bounding box center [967, 382] width 115 height 52
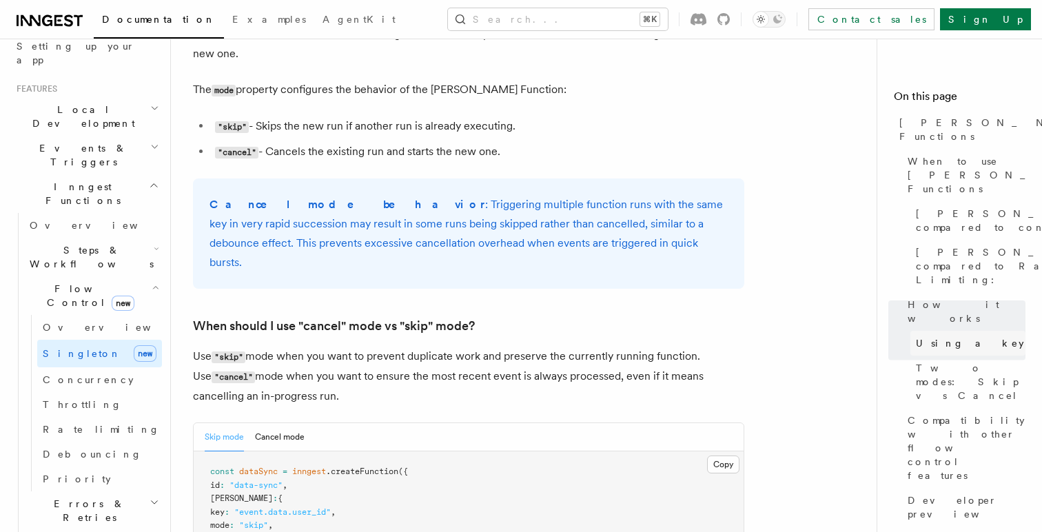
click at [923, 331] on link "Using a key" at bounding box center [967, 343] width 115 height 25
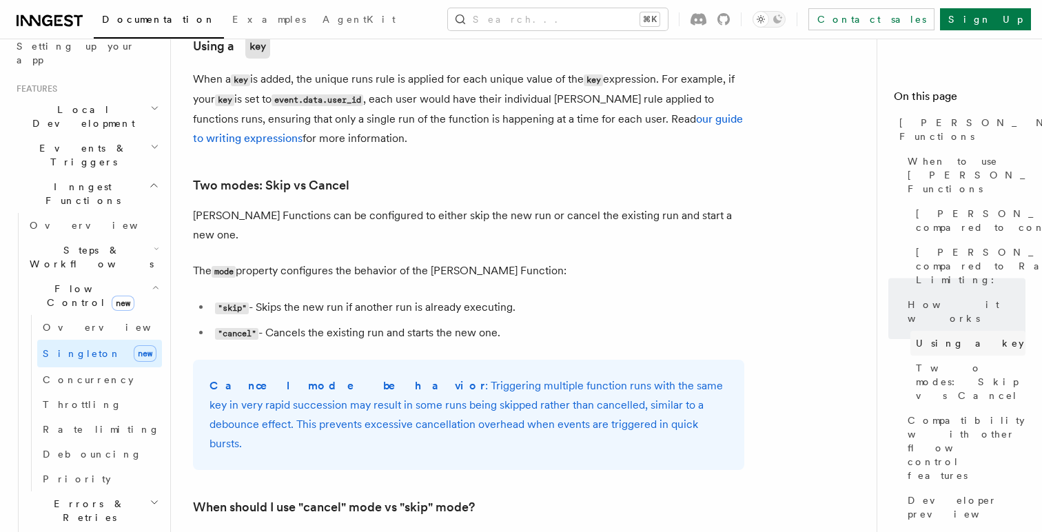
scroll to position [1438, 0]
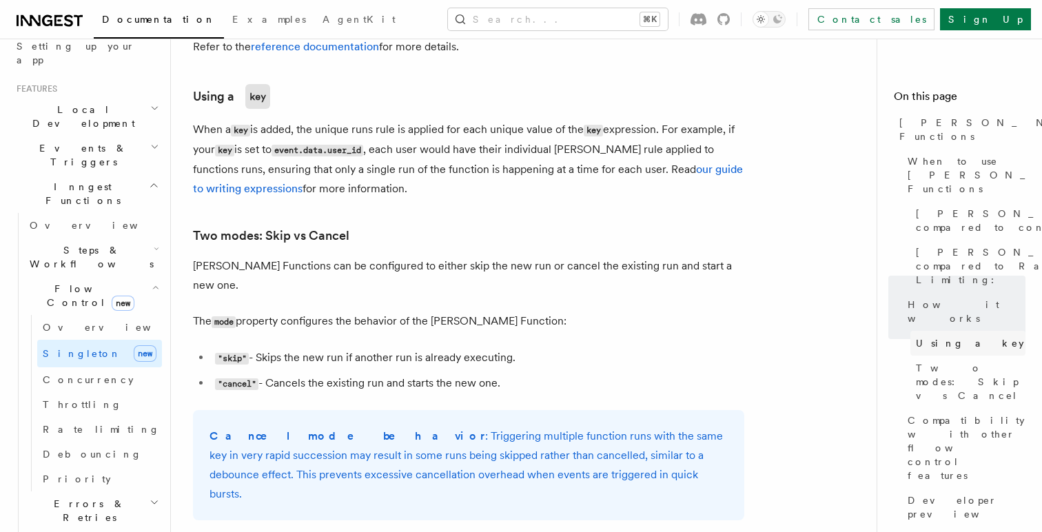
click at [923, 331] on link "Using a key" at bounding box center [967, 343] width 115 height 25
click at [934, 414] on span "Compatibility with other flow control features" at bounding box center [967, 448] width 118 height 69
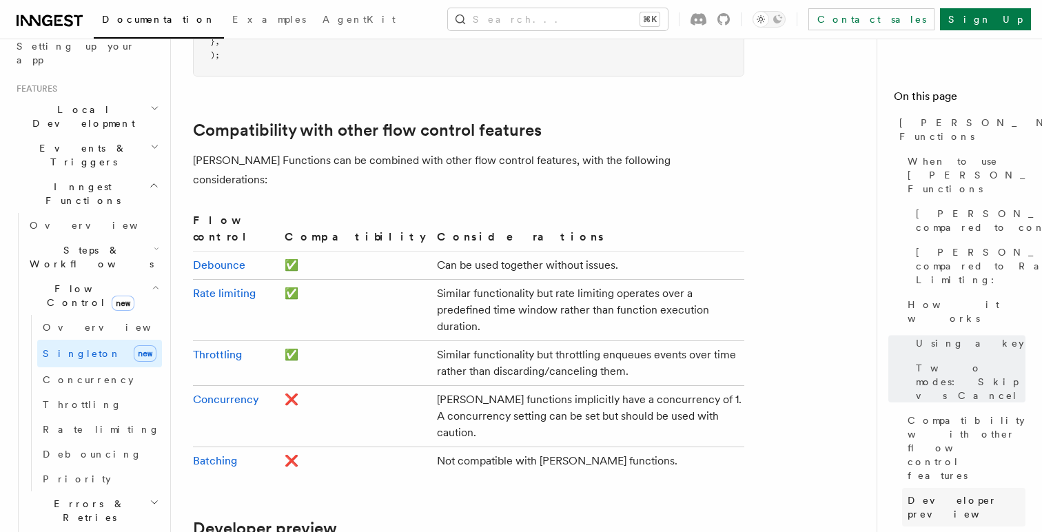
click at [931, 493] on span "Developer preview" at bounding box center [967, 507] width 118 height 28
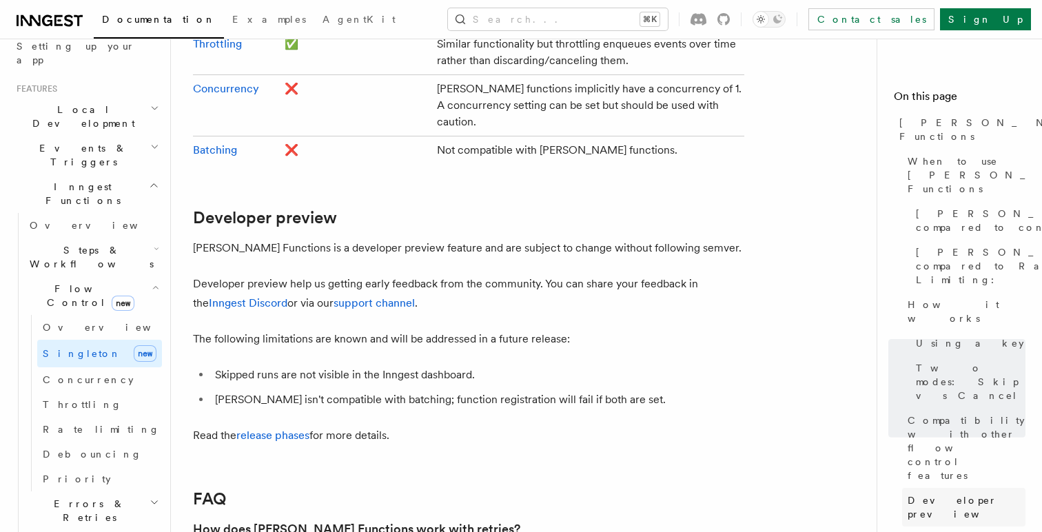
scroll to position [2644, 0]
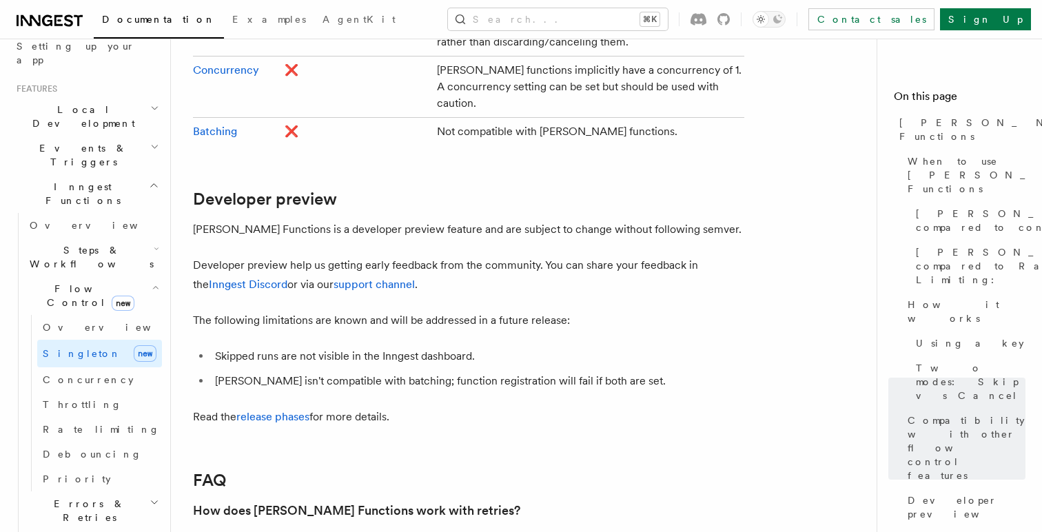
click at [731, 347] on li "Skipped runs are not visible in the Inngest dashboard." at bounding box center [477, 356] width 533 height 19
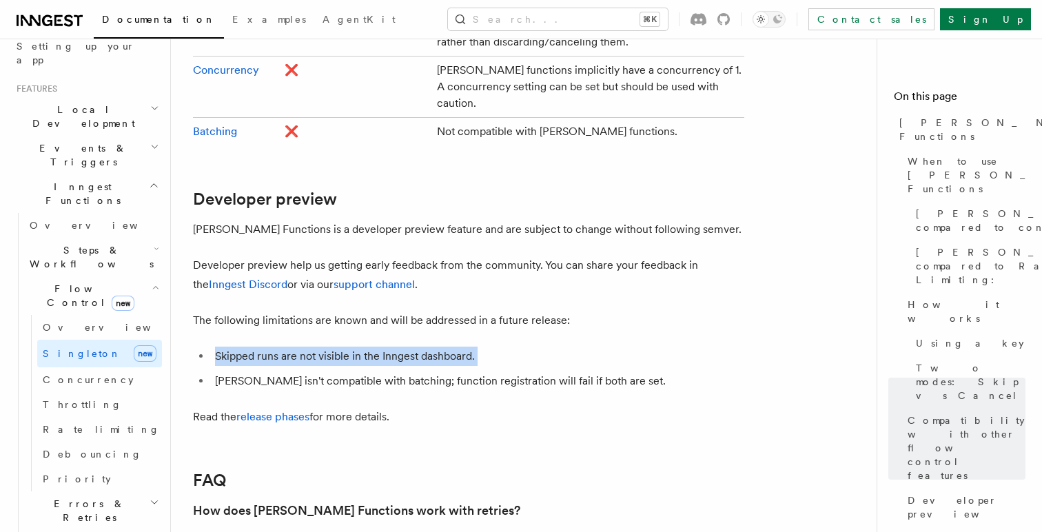
click at [731, 347] on li "Skipped runs are not visible in the Inngest dashboard." at bounding box center [477, 356] width 533 height 19
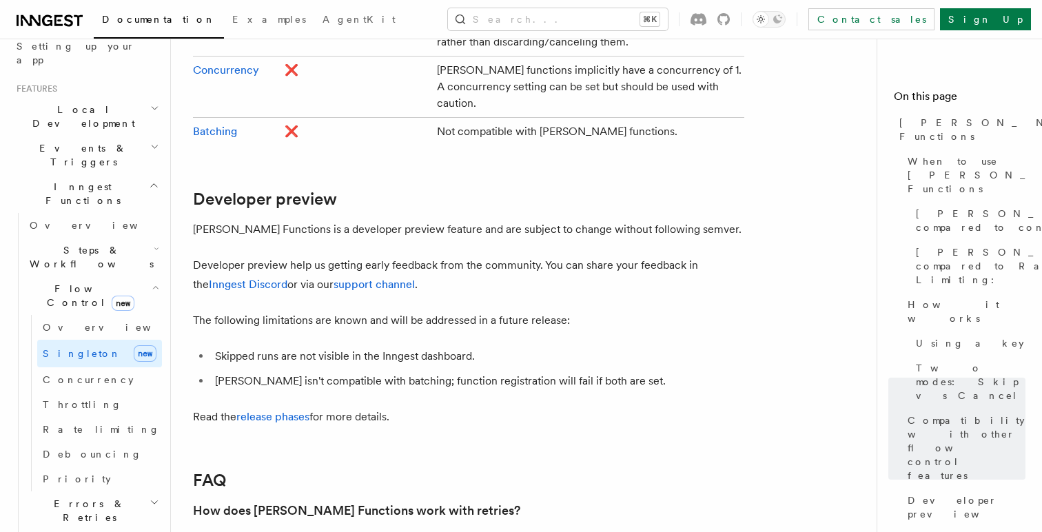
click at [698, 347] on ul "Skipped runs are not visible in the Inngest dashboard. [PERSON_NAME] isn't comp…" at bounding box center [468, 369] width 551 height 44
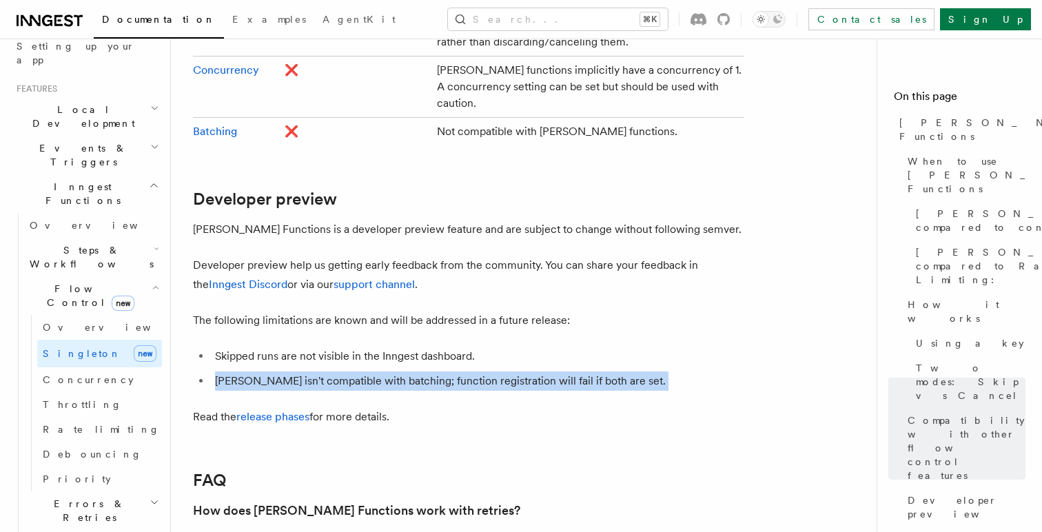
click at [698, 347] on ul "Skipped runs are not visible in the Inngest dashboard. [PERSON_NAME] isn't comp…" at bounding box center [468, 369] width 551 height 44
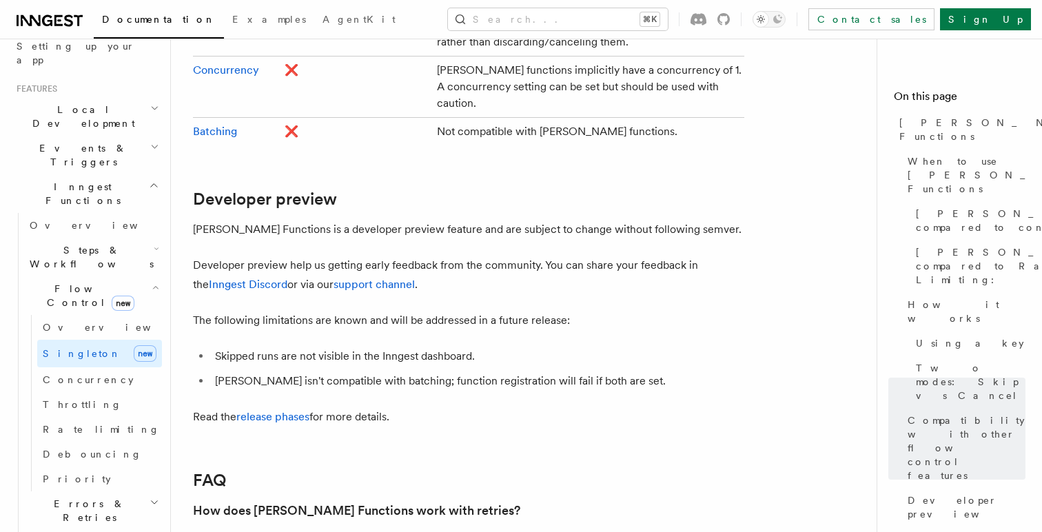
click at [662, 407] on p "Read the release phases for more details." at bounding box center [468, 416] width 551 height 19
